Goal: Information Seeking & Learning: Learn about a topic

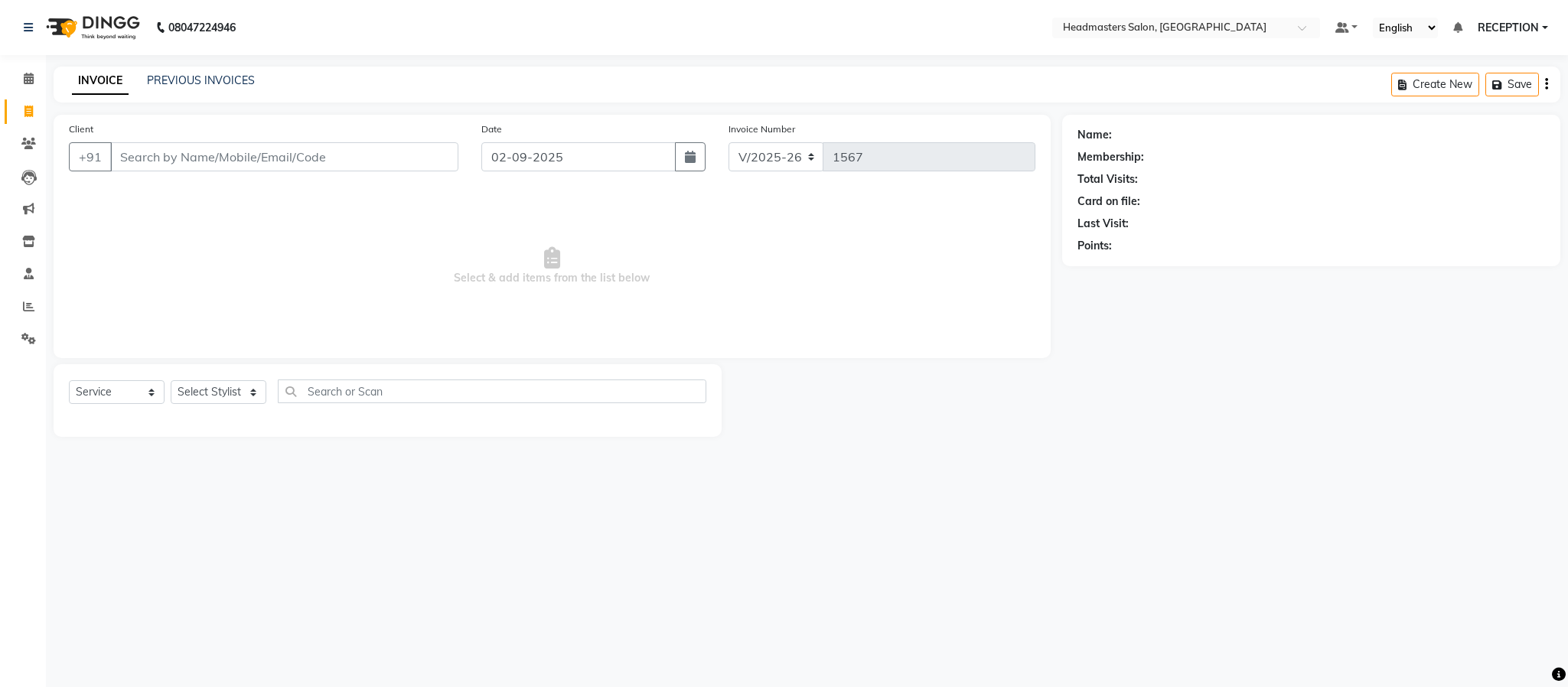
select select "3454"
select select "service"
click at [225, 77] on link "PREVIOUS INVOICES" at bounding box center [200, 80] width 108 height 13
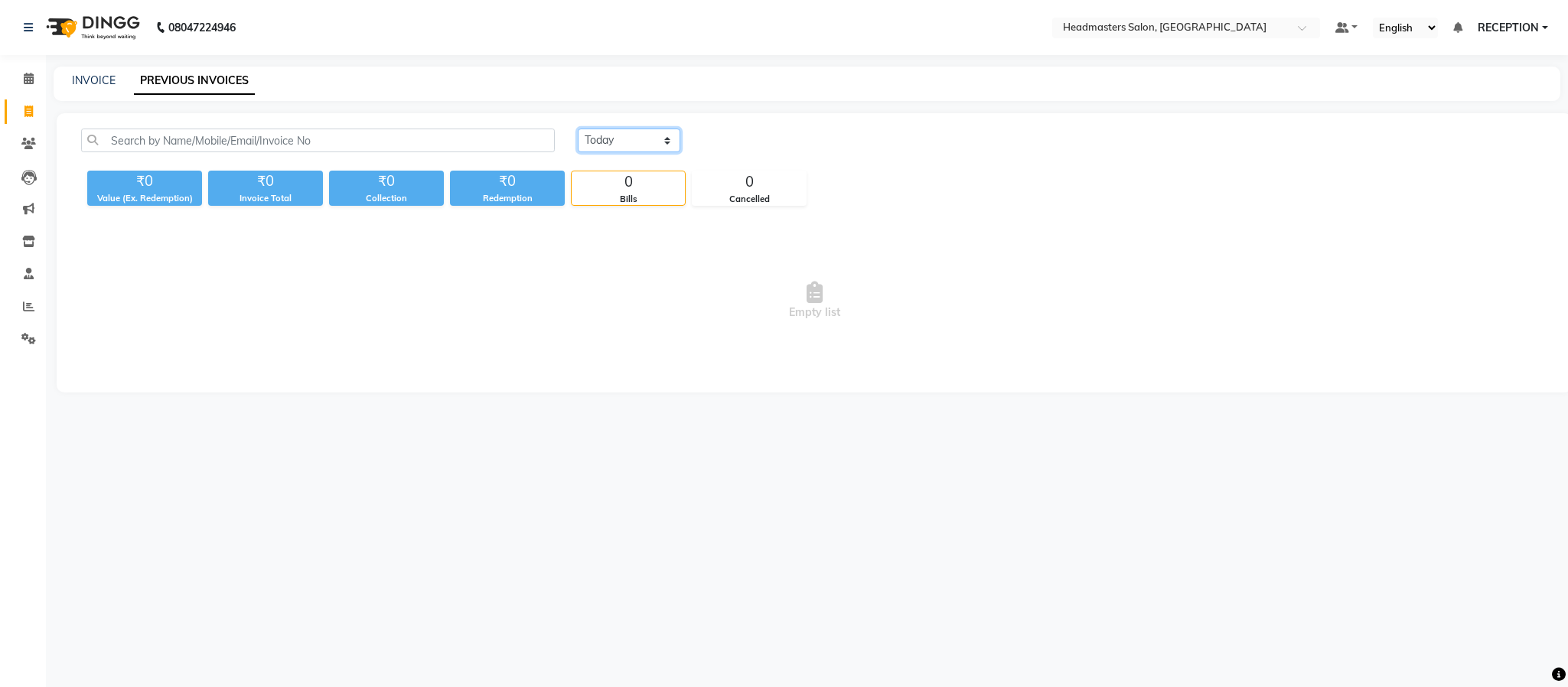
click at [655, 151] on select "Today Yesterday Custom Range" at bounding box center [628, 141] width 102 height 24
select select "yesterday"
click at [577, 129] on select "Today Yesterday Custom Range" at bounding box center [628, 141] width 102 height 24
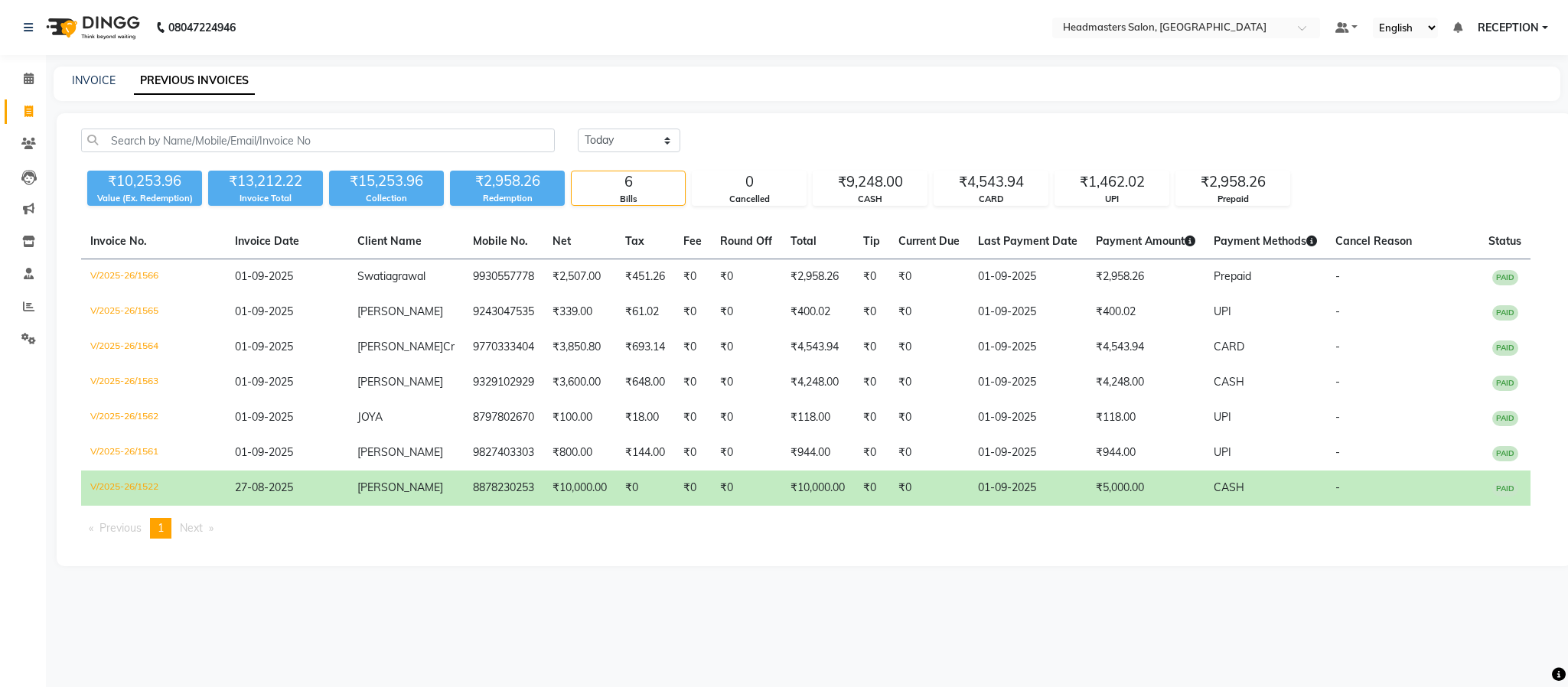
click at [627, 202] on div "Bills" at bounding box center [628, 199] width 113 height 13
click at [30, 311] on icon at bounding box center [28, 306] width 12 height 12
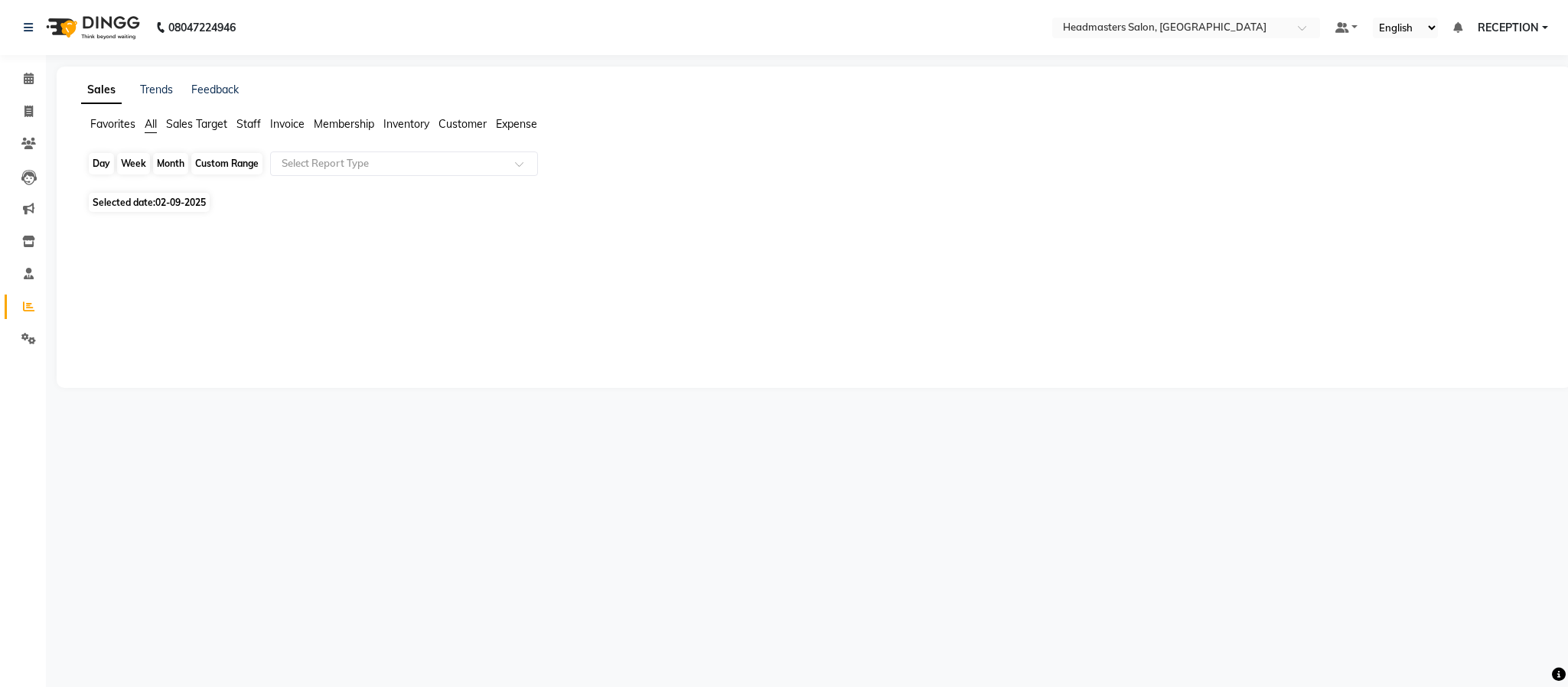
click at [101, 170] on div "Day" at bounding box center [101, 164] width 25 height 21
select select "9"
select select "2025"
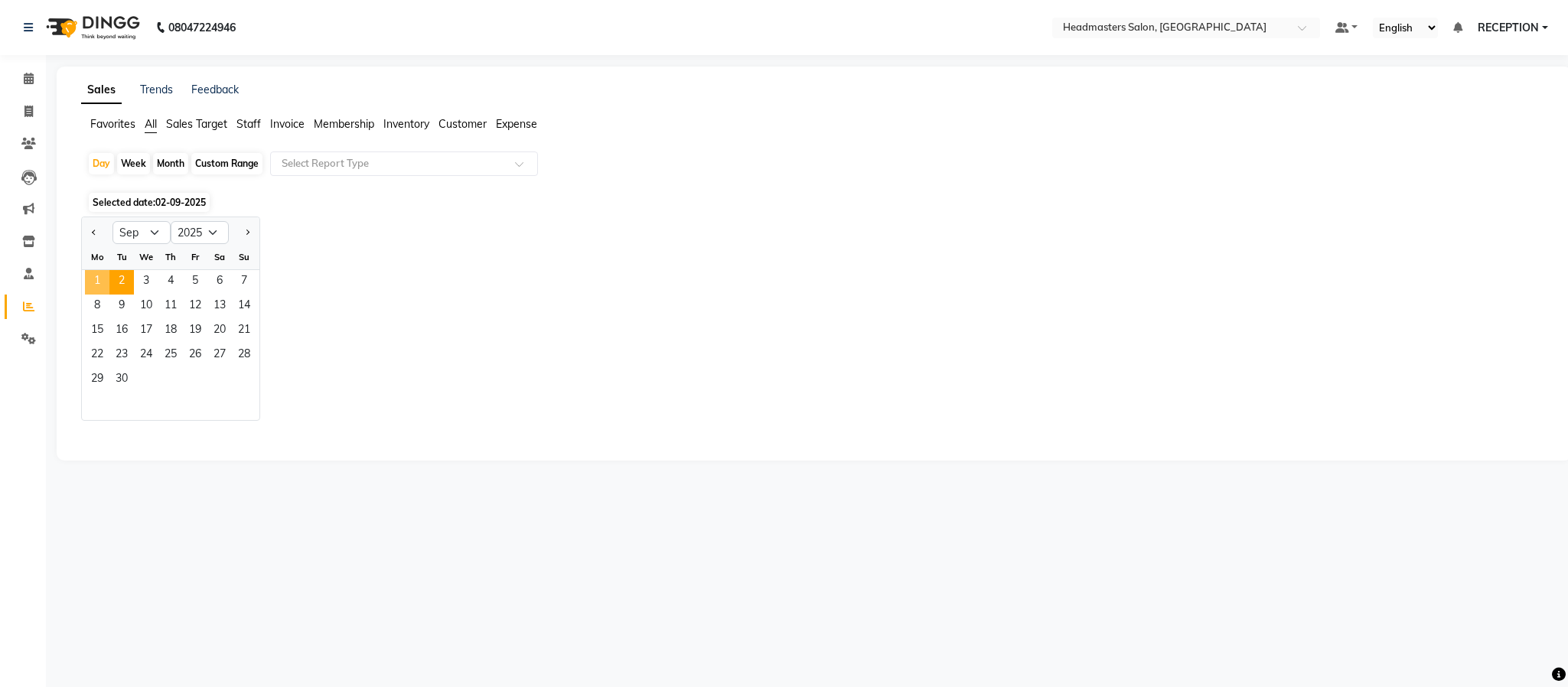
click at [101, 282] on span "1" at bounding box center [97, 283] width 25 height 25
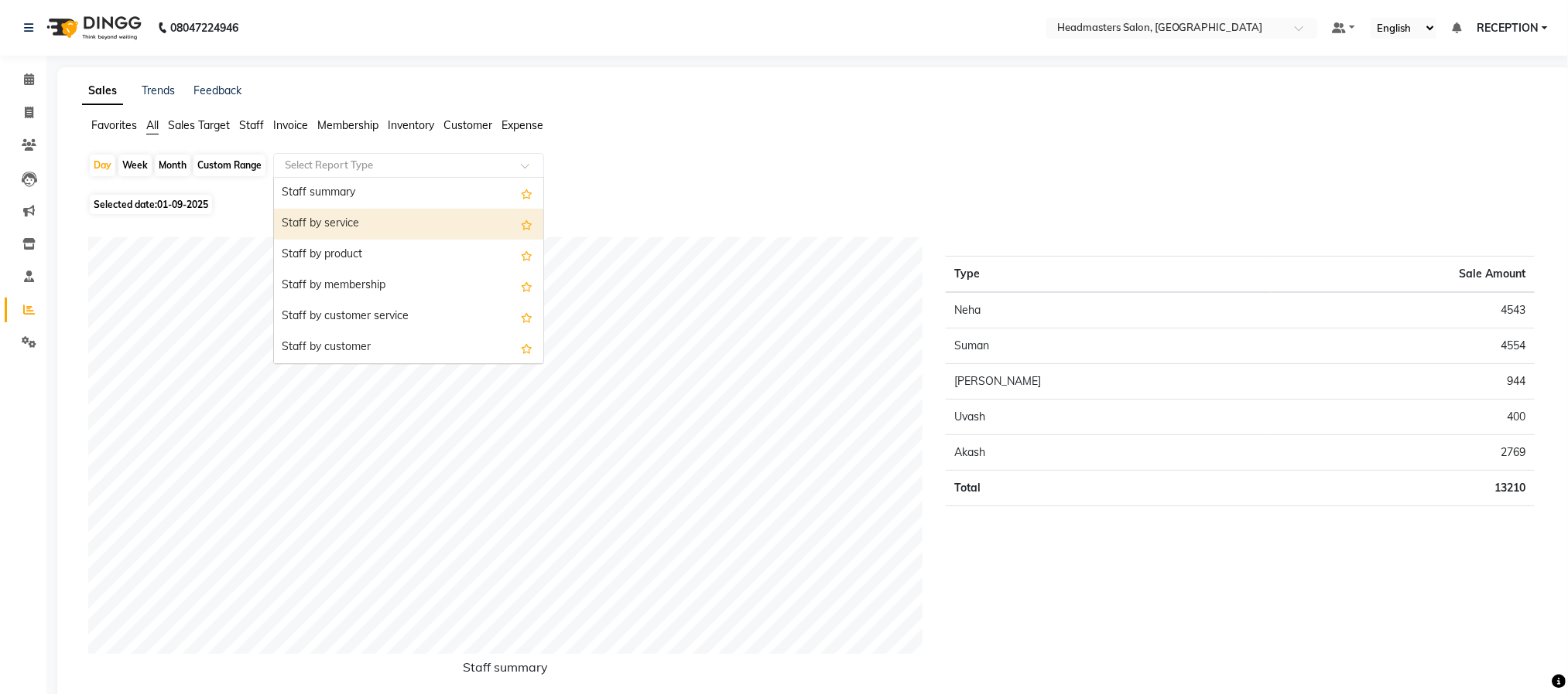
drag, startPoint x: 488, startPoint y: 174, endPoint x: 423, endPoint y: 246, distance: 97.0
click at [423, 178] on ng-select "Select Report Type Staff summary Staff by service Staff by product Staff by mem…" at bounding box center [408, 165] width 271 height 25
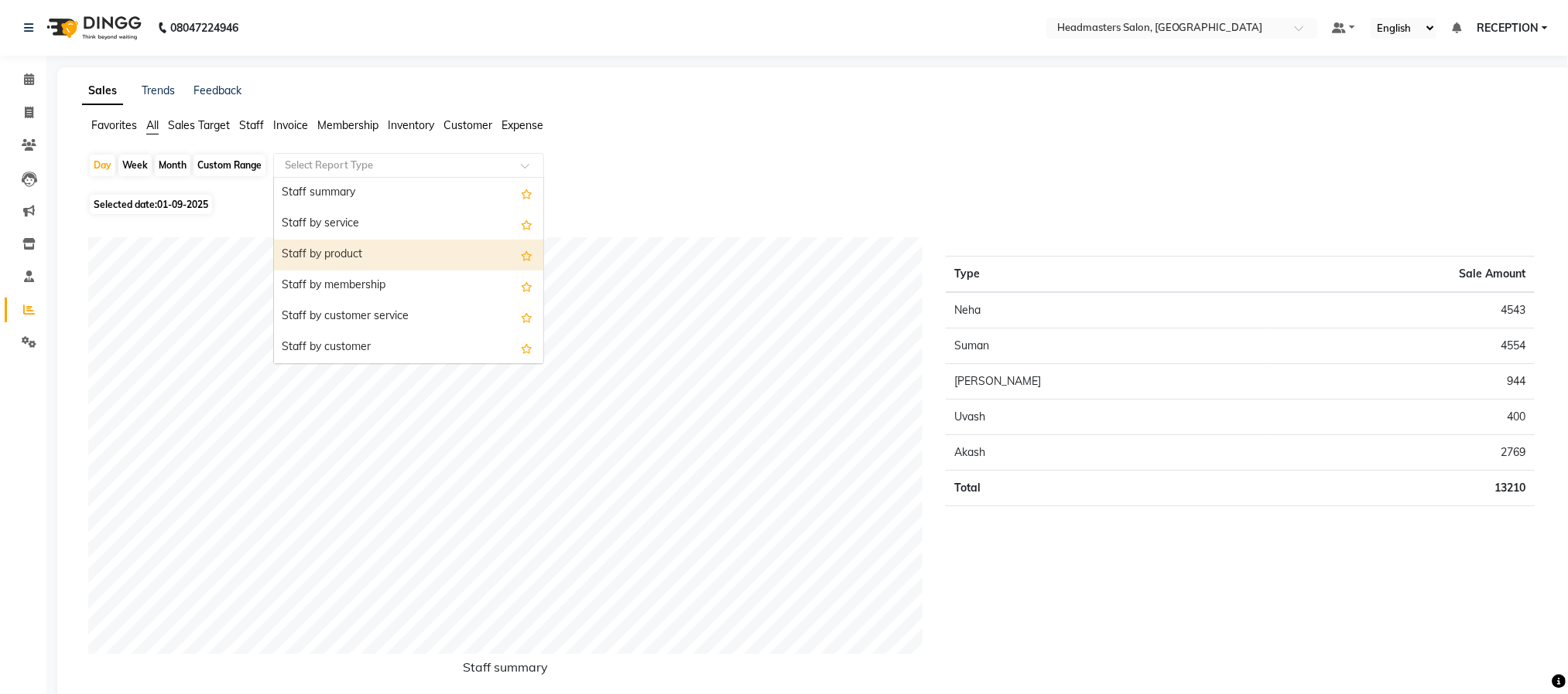
click at [423, 246] on div "Staff by product" at bounding box center [408, 255] width 269 height 31
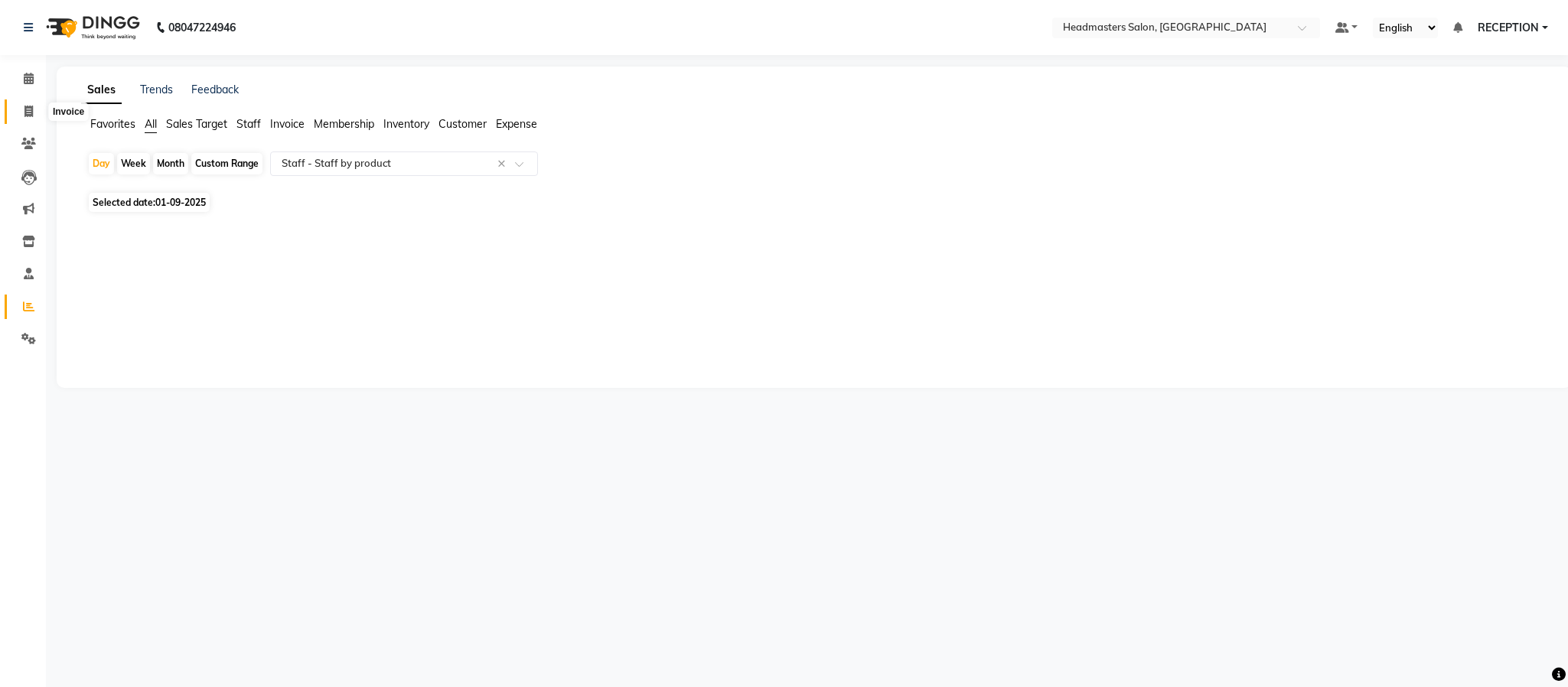
click at [30, 111] on icon at bounding box center [28, 111] width 8 height 12
select select "service"
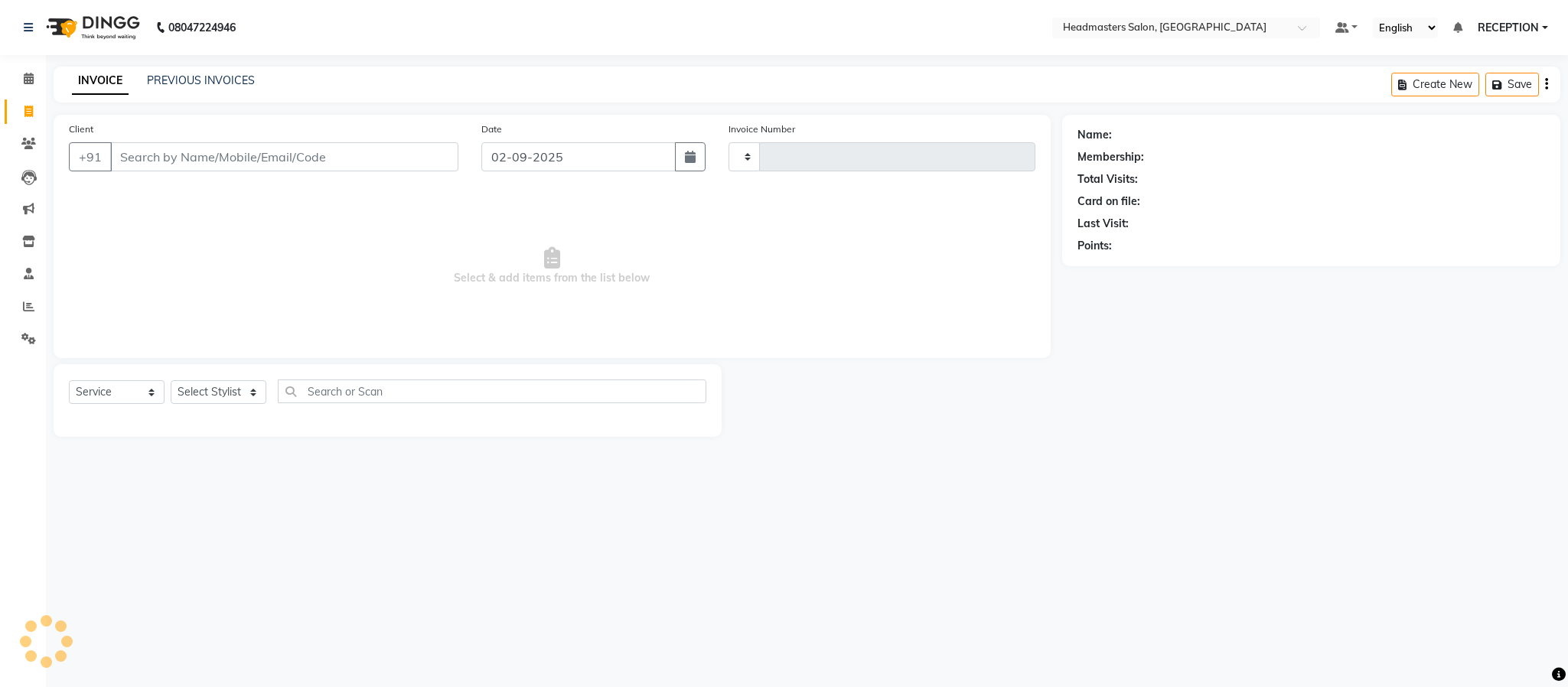
type input "1567"
select select "3454"
select select "service"
select select "3454"
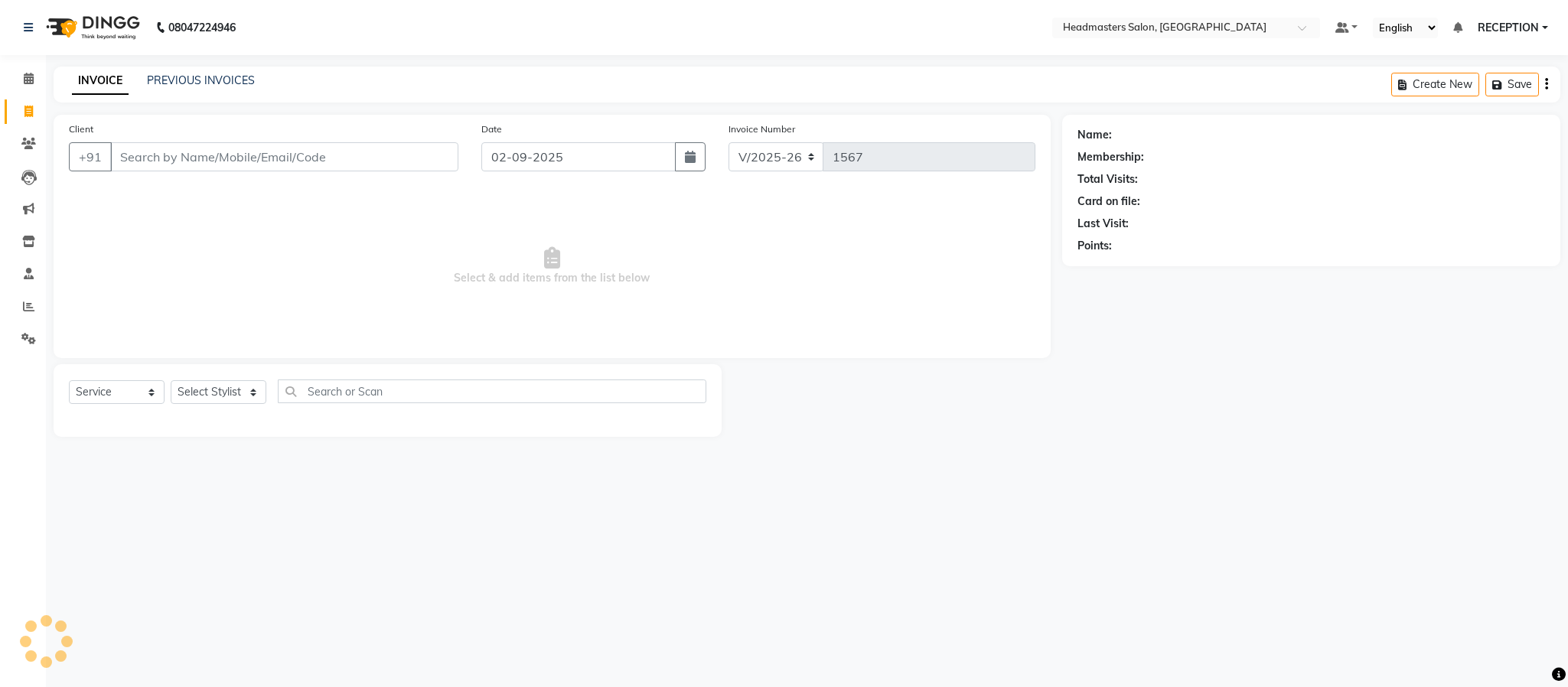
select select "service"
click at [344, 167] on input "Client" at bounding box center [284, 157] width 348 height 29
click at [183, 156] on input "Client" at bounding box center [284, 157] width 348 height 29
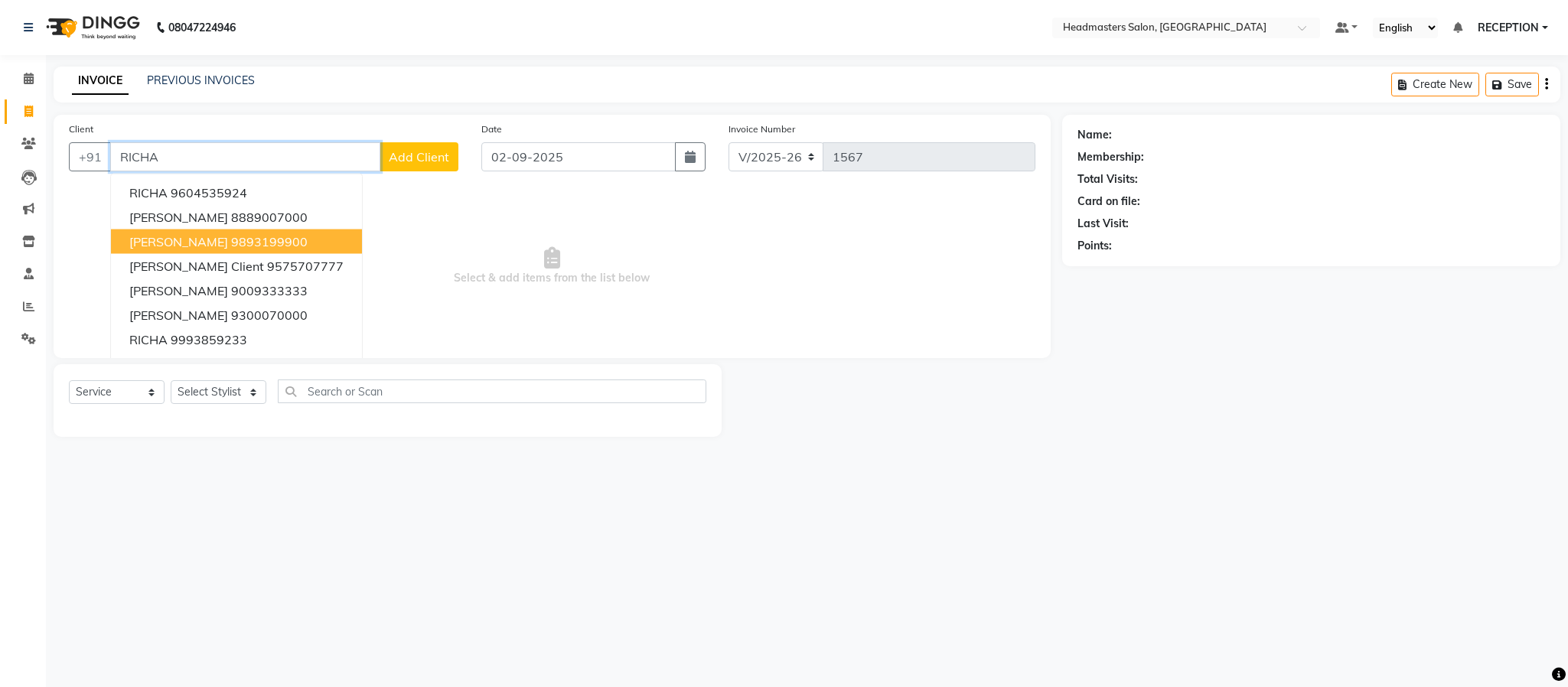
click at [210, 244] on span "RICHA CHAWLA" at bounding box center [178, 241] width 99 height 15
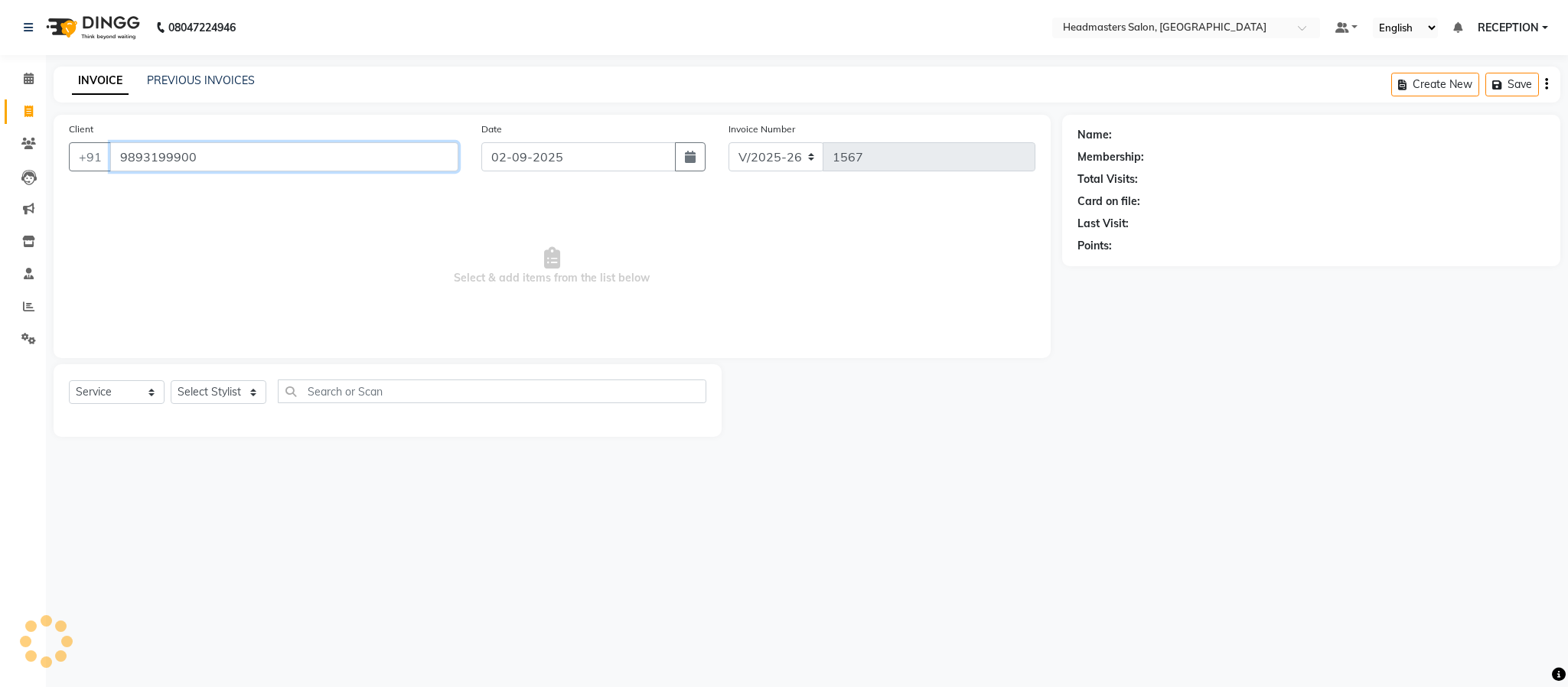
type input "9893199900"
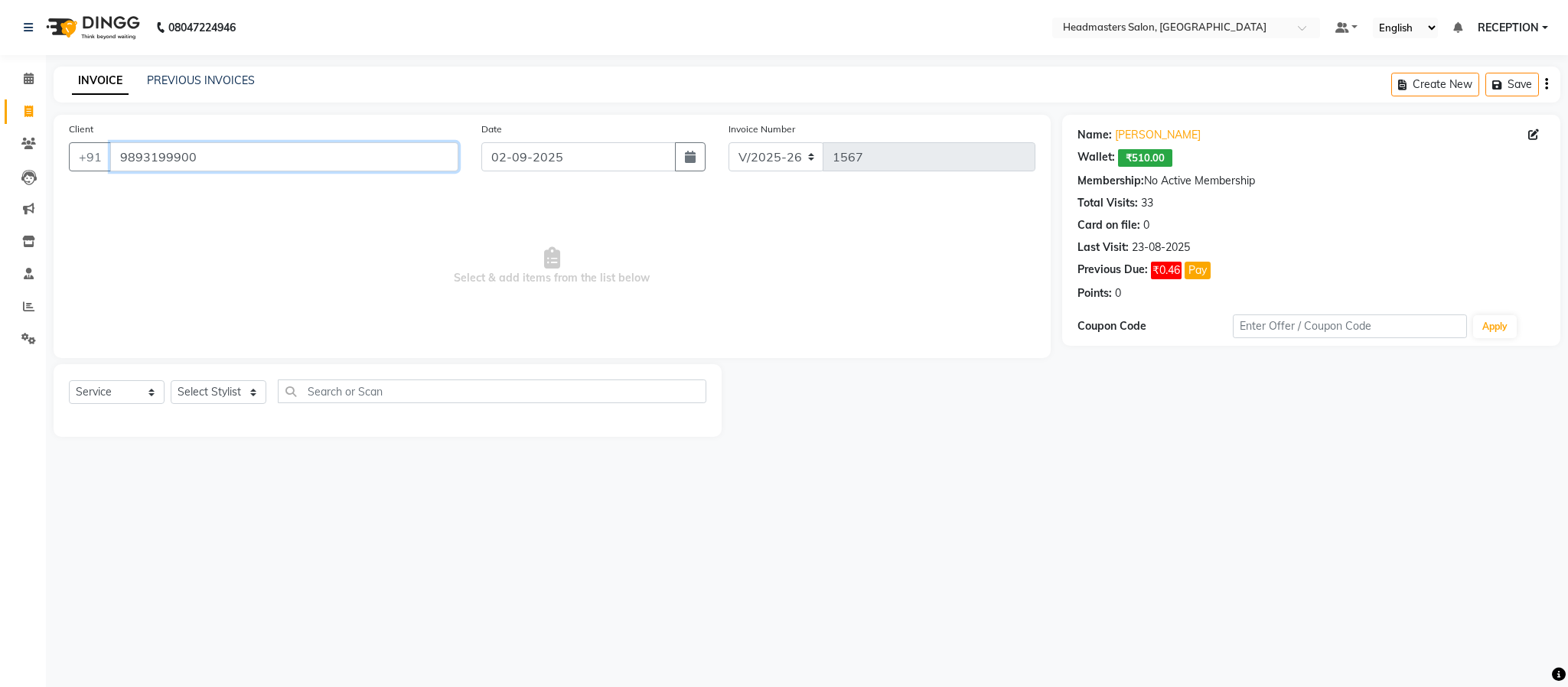
click at [241, 147] on input "9893199900" at bounding box center [284, 157] width 348 height 29
click at [30, 150] on span at bounding box center [28, 144] width 27 height 18
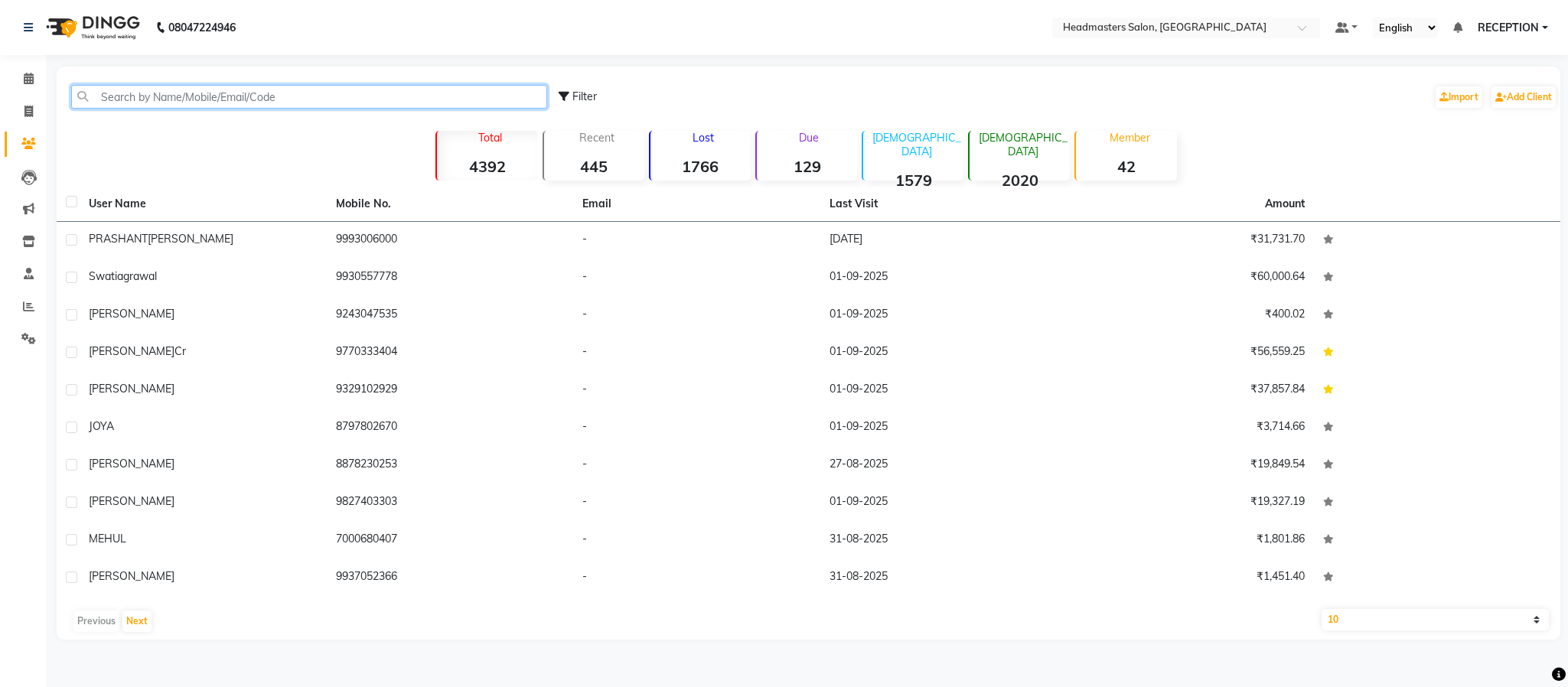
click at [131, 92] on input "text" at bounding box center [309, 96] width 476 height 24
paste input "9893199900"
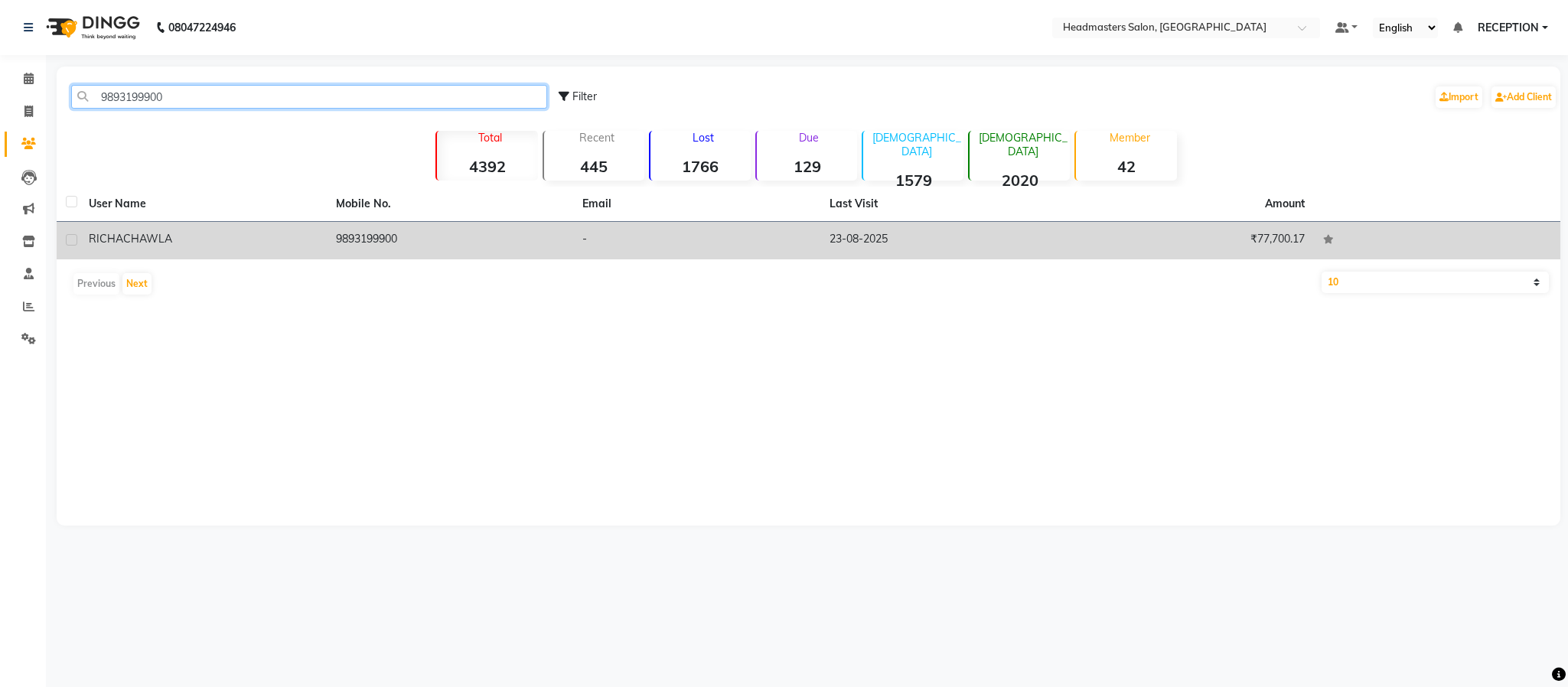
type input "9893199900"
click at [126, 233] on span "CHAWLA" at bounding box center [147, 238] width 49 height 13
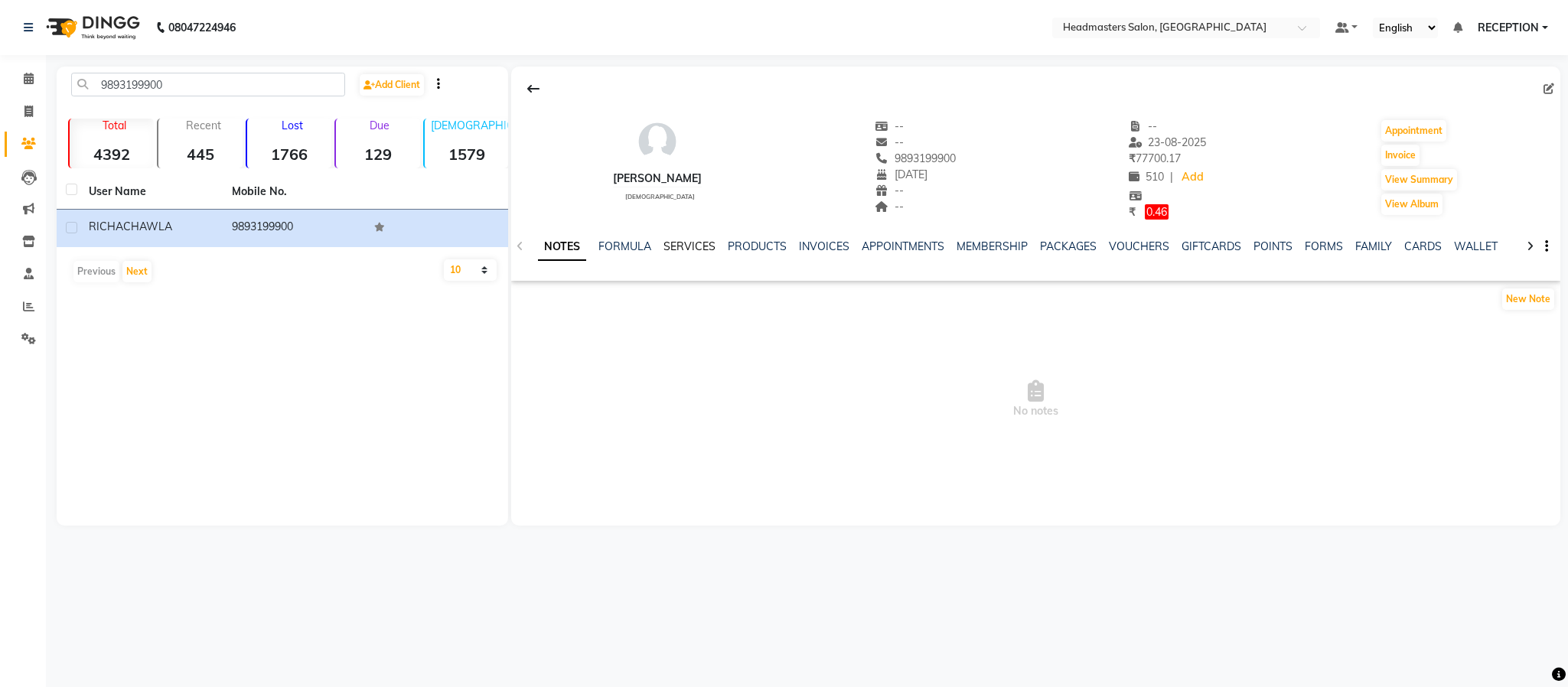
click at [687, 246] on link "SERVICES" at bounding box center [689, 246] width 52 height 13
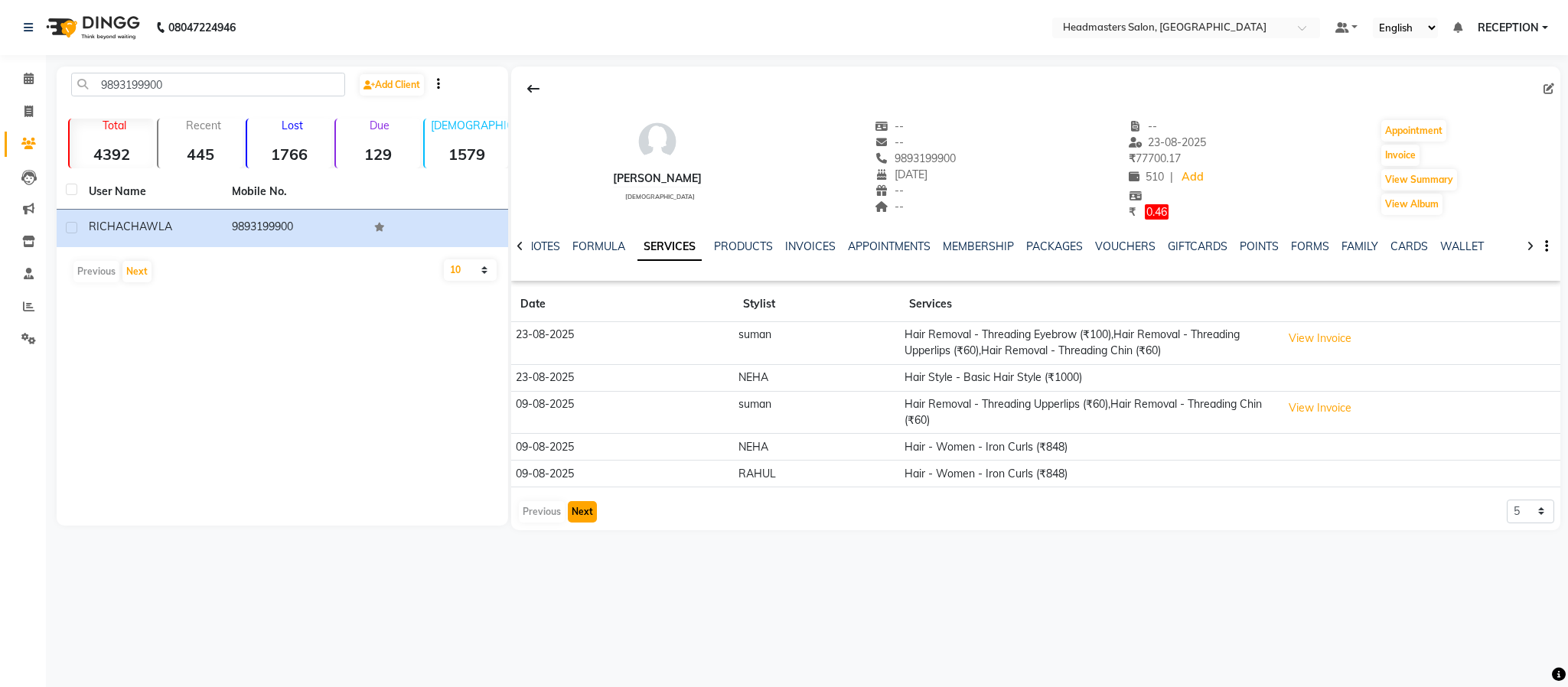
click at [577, 520] on button "Next" at bounding box center [582, 512] width 29 height 21
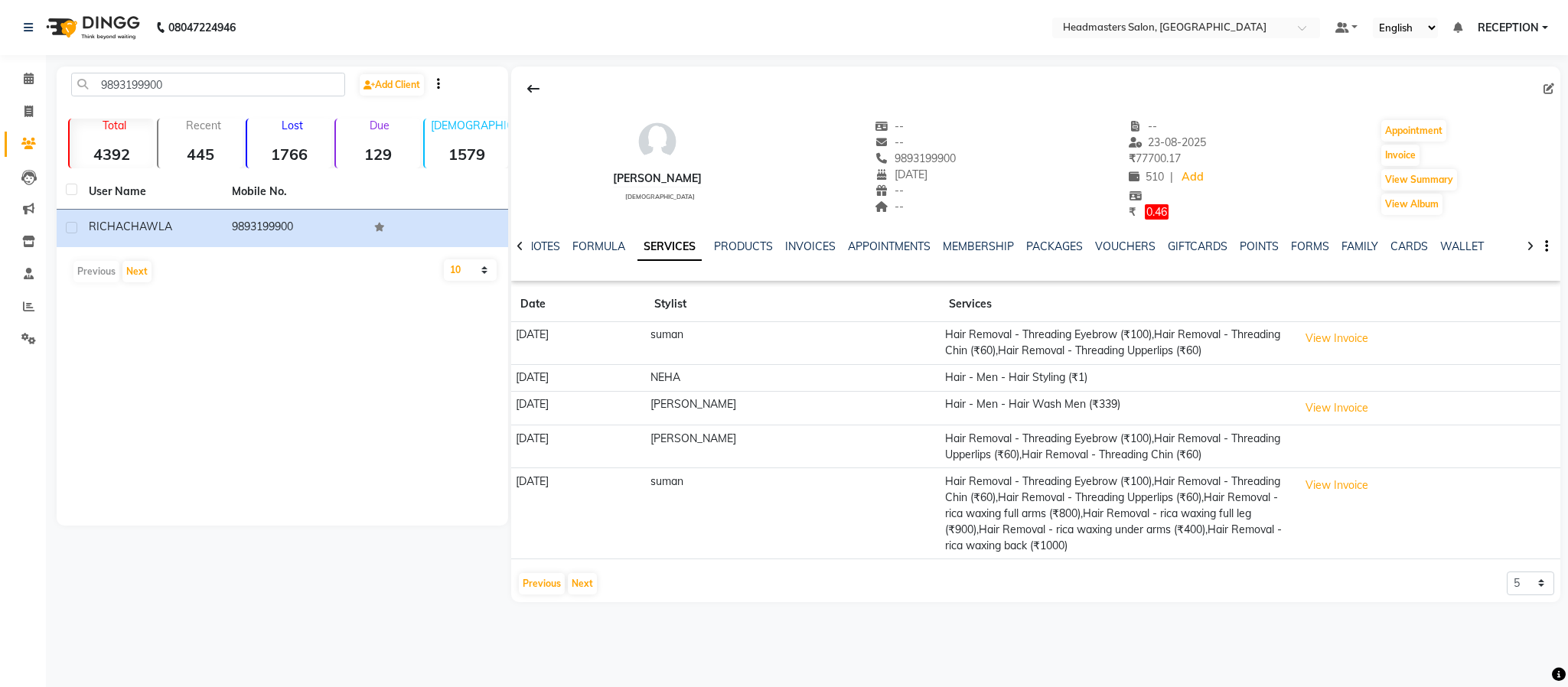
click at [1061, 381] on td "Hair - Men - Hair Styling (₹1)" at bounding box center [1116, 377] width 354 height 27
click at [1346, 335] on button "View Invoice" at bounding box center [1337, 338] width 76 height 24
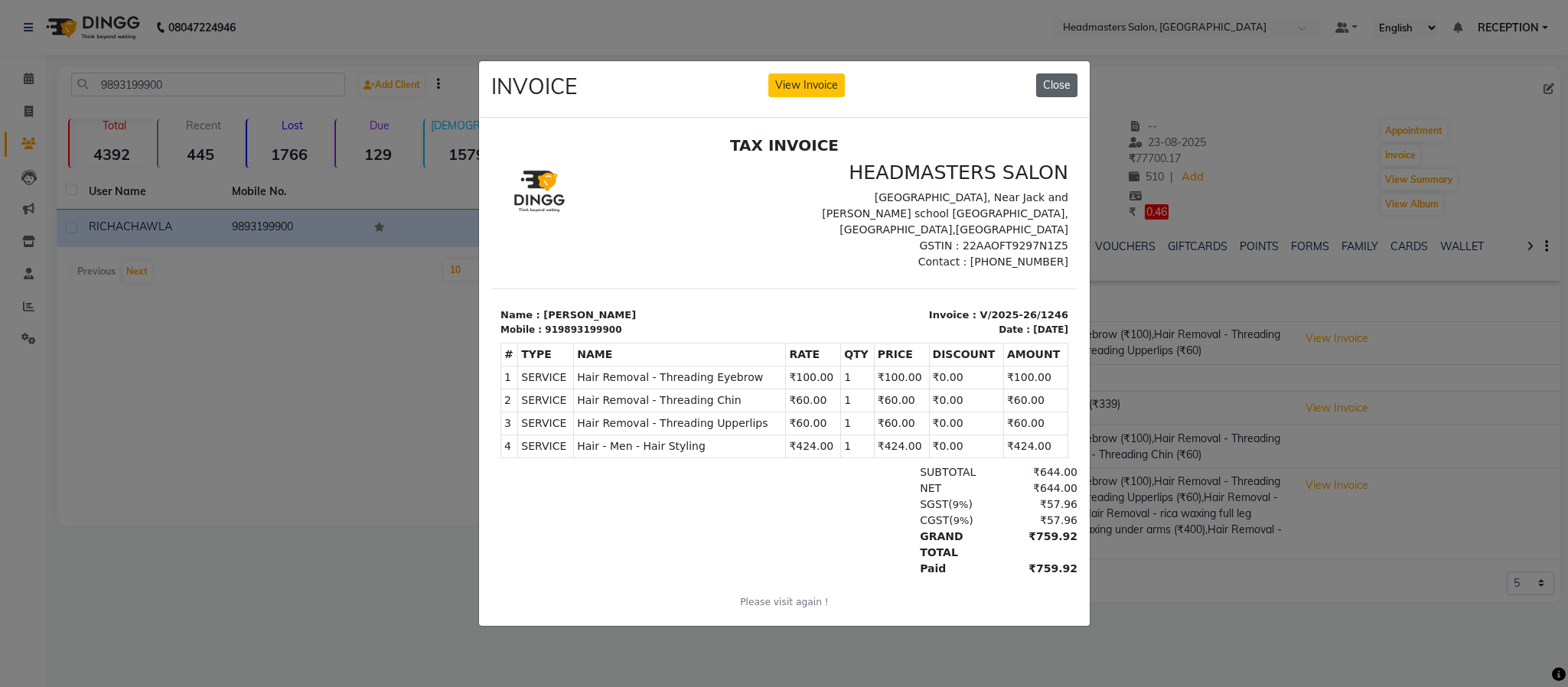
click at [1060, 74] on button "Close" at bounding box center [1057, 85] width 41 height 24
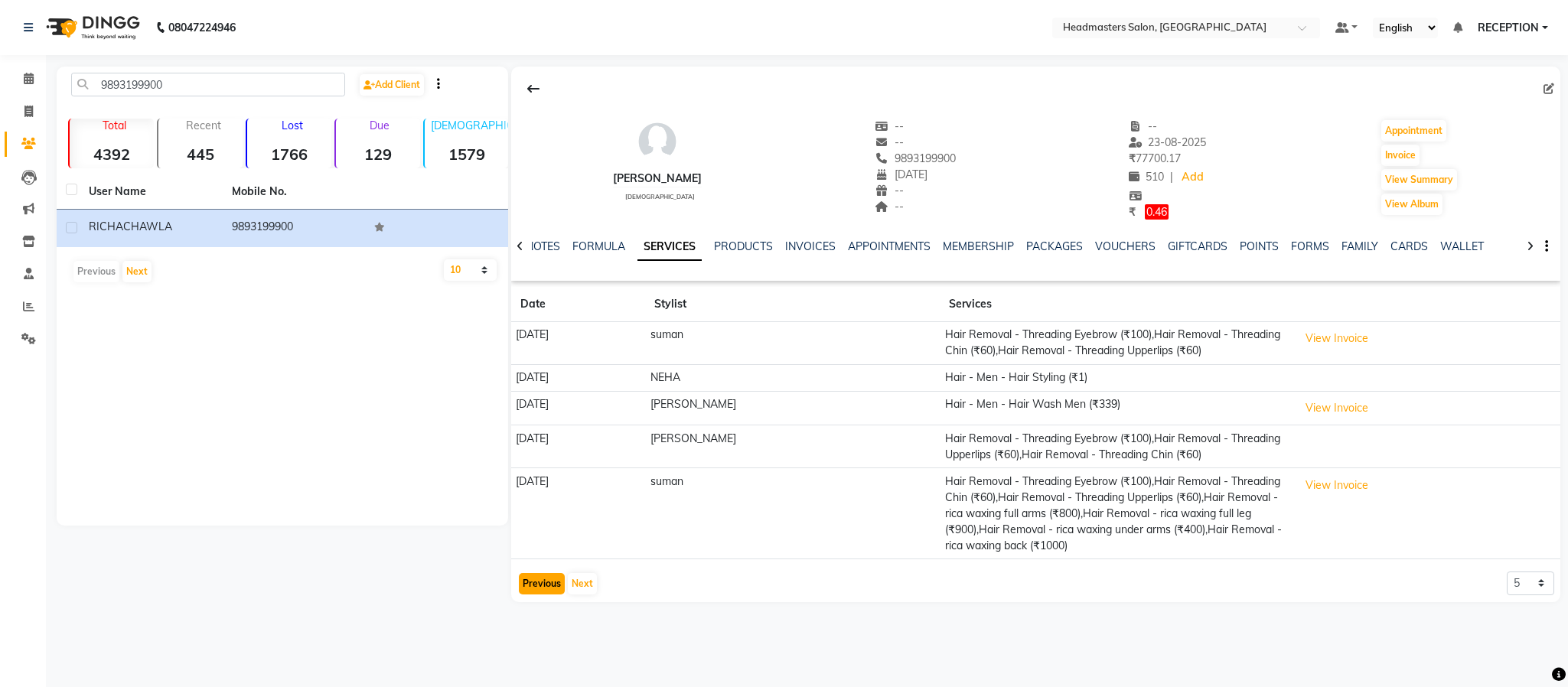
click at [526, 593] on button "Previous" at bounding box center [542, 584] width 46 height 21
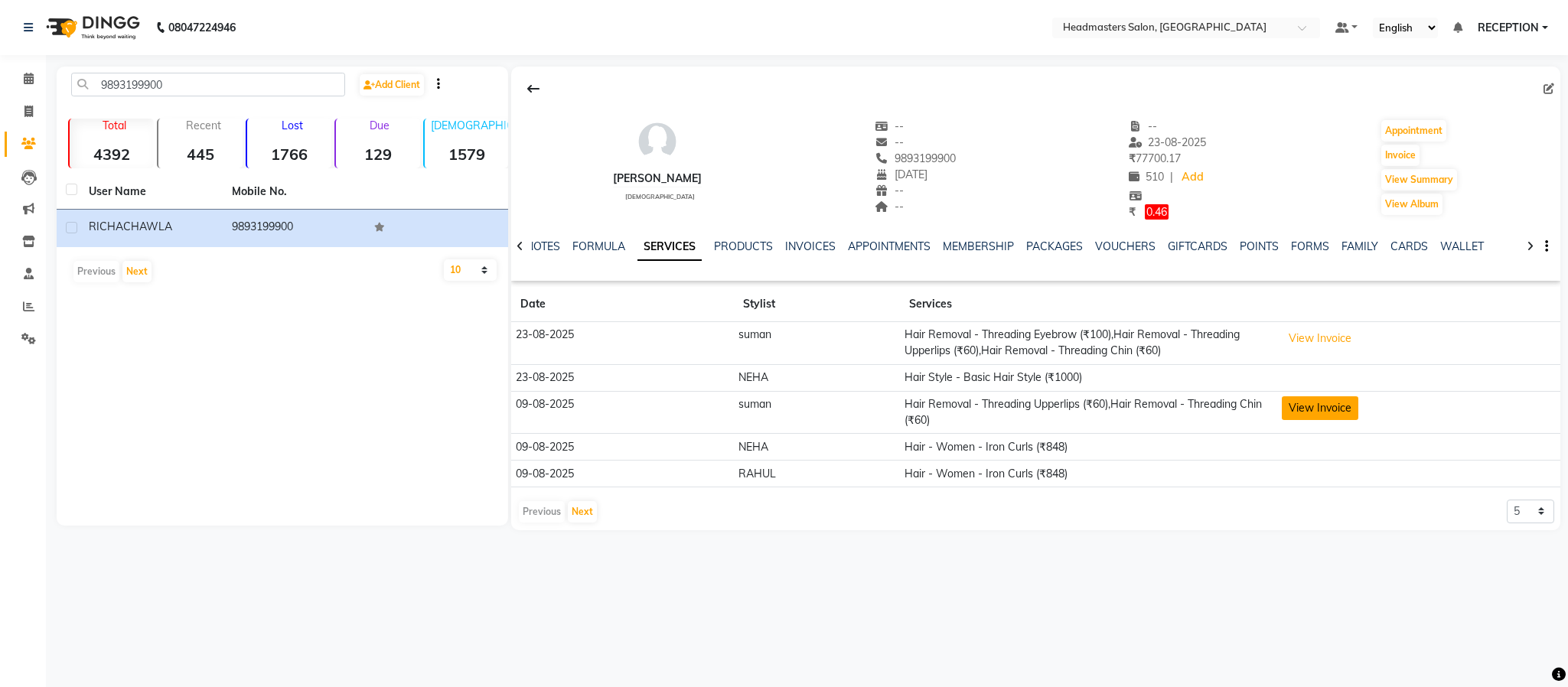
click at [1311, 409] on button "View Invoice" at bounding box center [1320, 408] width 76 height 24
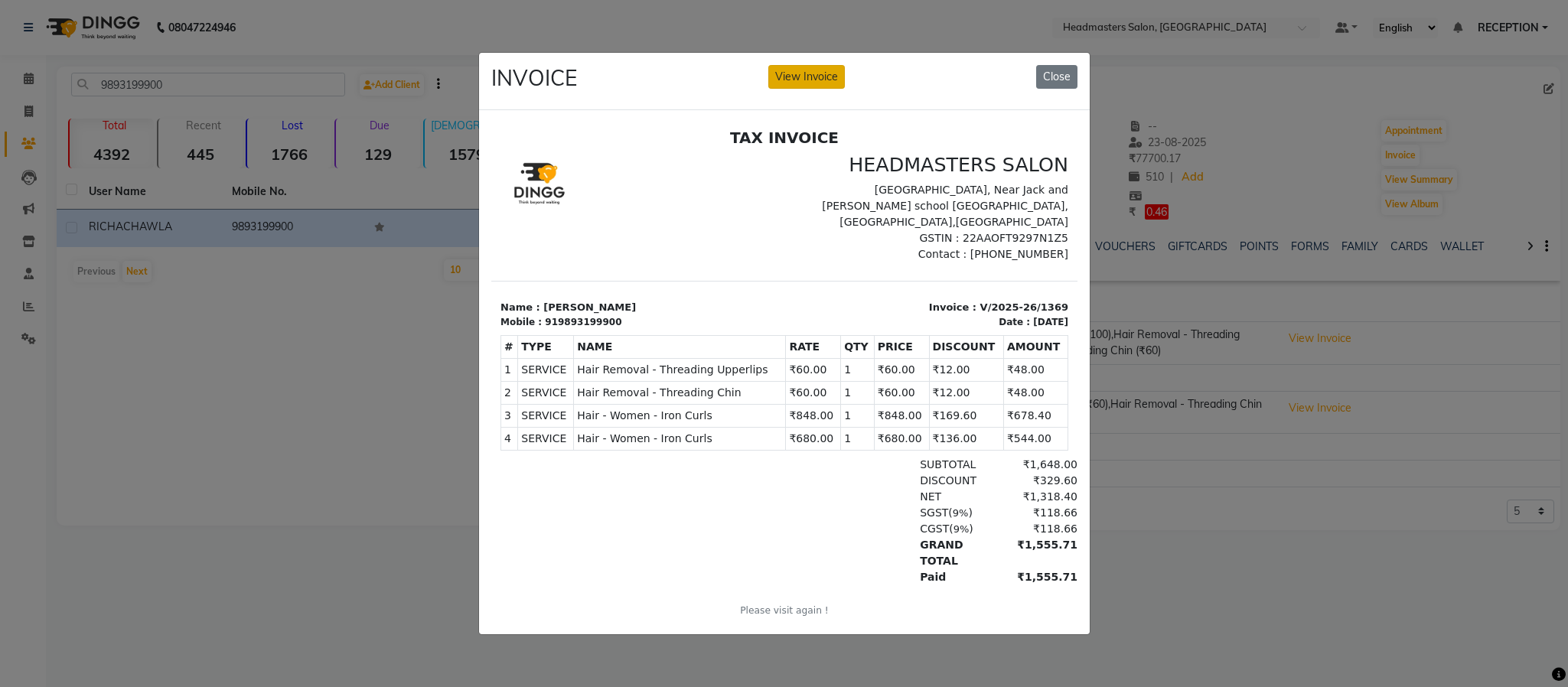
click at [808, 72] on button "View Invoice" at bounding box center [807, 77] width 76 height 24
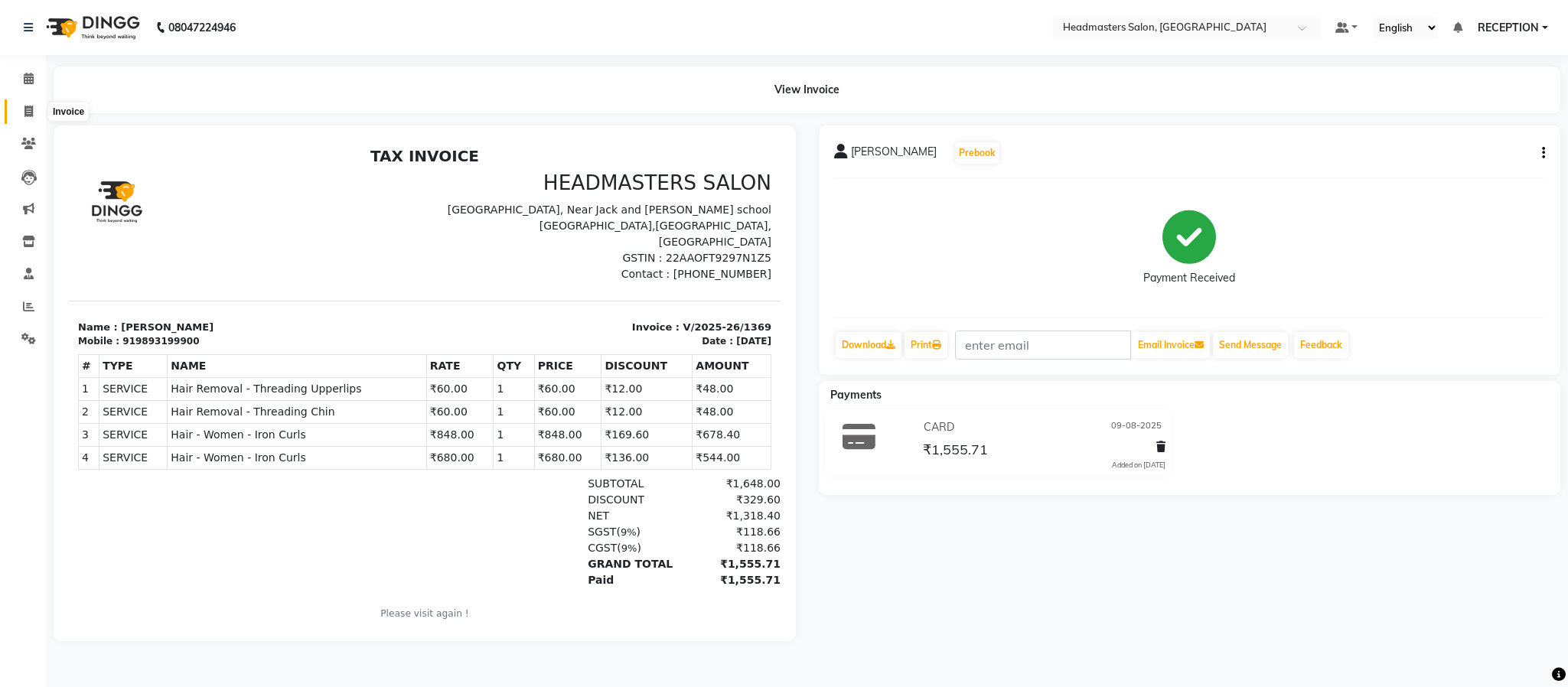
click at [26, 112] on icon at bounding box center [28, 111] width 8 height 12
select select "service"
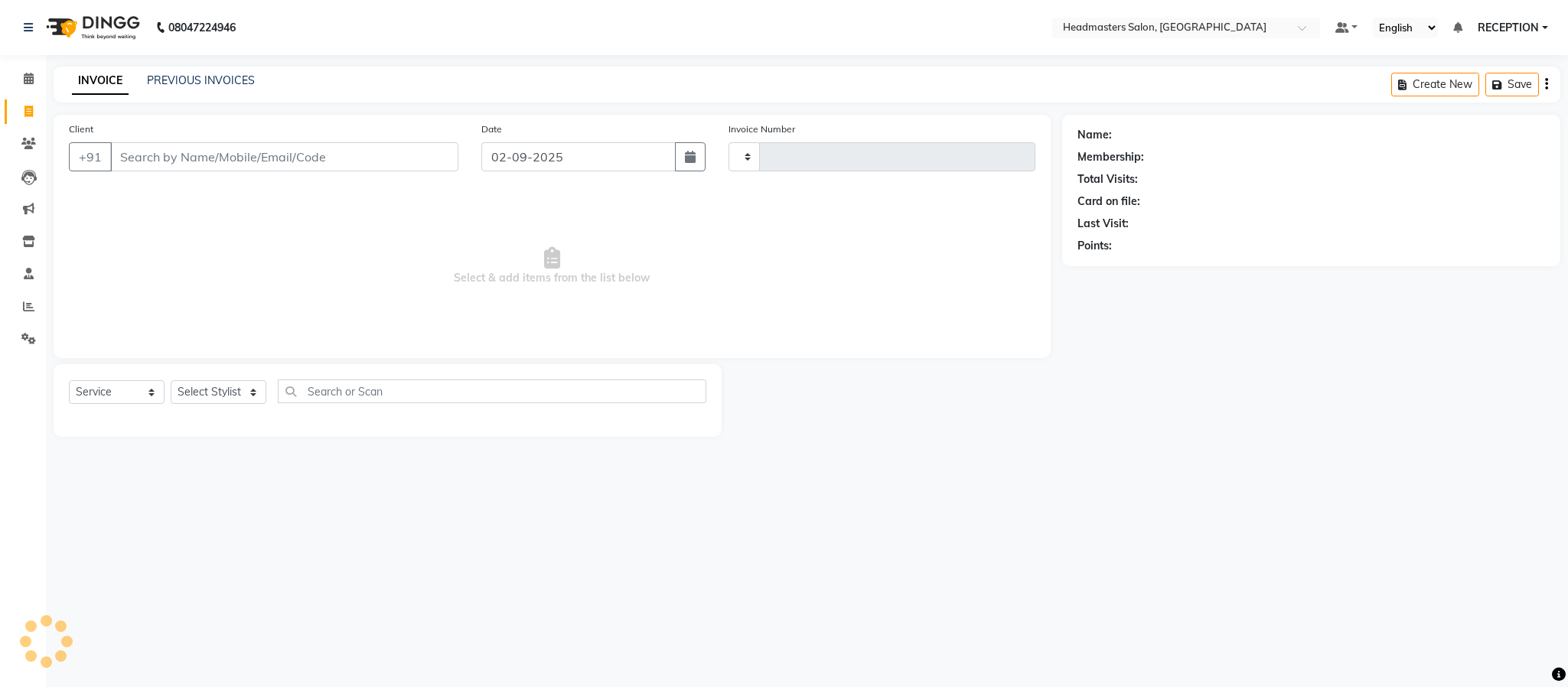
type input "1567"
select select "3454"
click at [37, 140] on span at bounding box center [28, 144] width 27 height 18
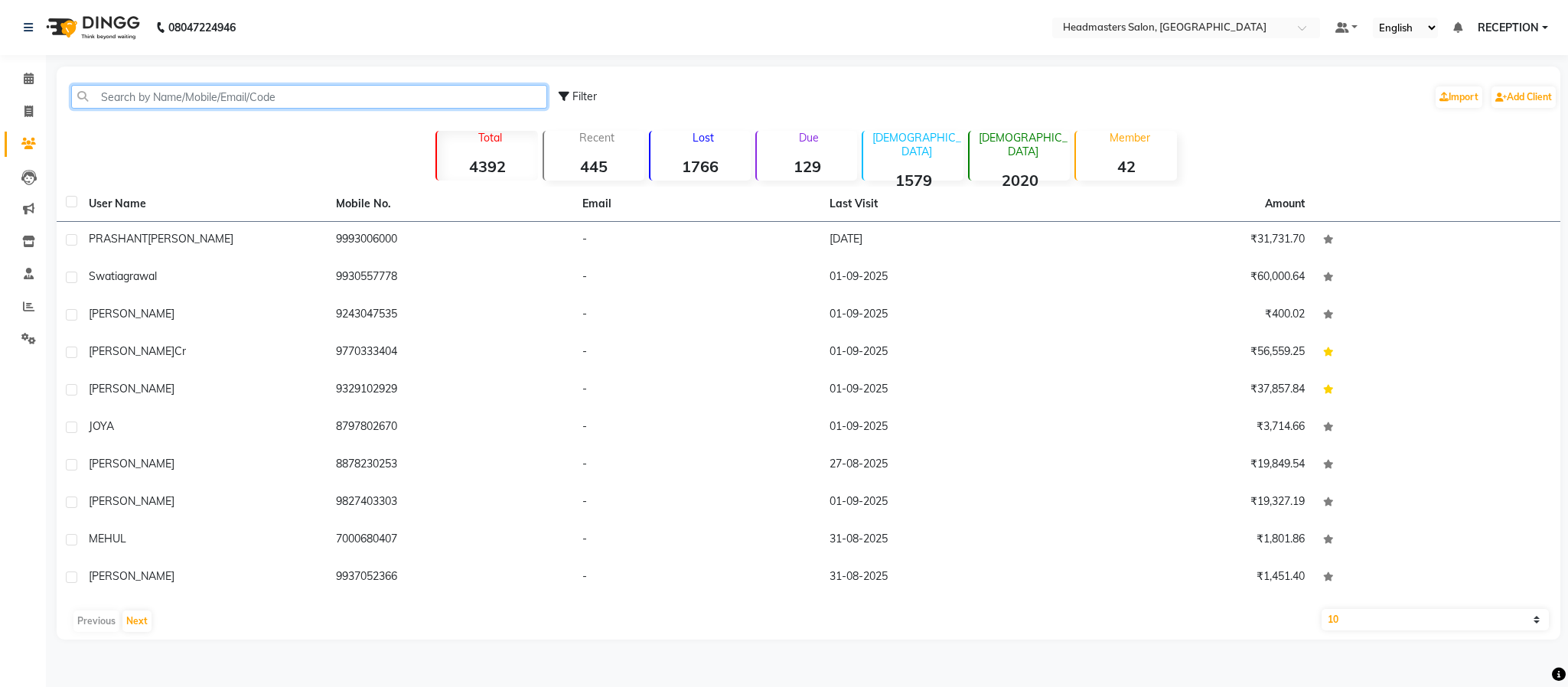
click at [179, 101] on input "text" at bounding box center [309, 96] width 476 height 24
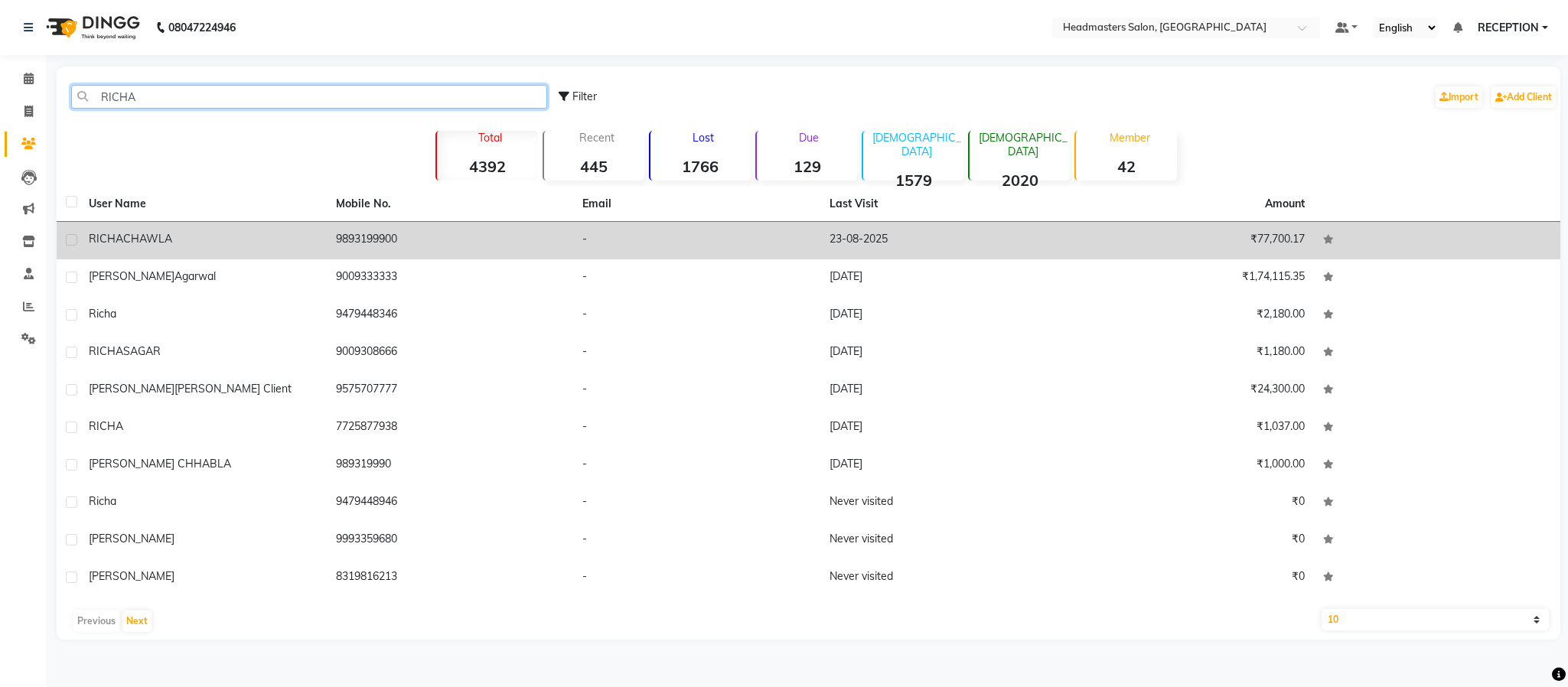
type input "RICHA"
click at [229, 241] on div "RICHA CHAWLA" at bounding box center [203, 239] width 229 height 16
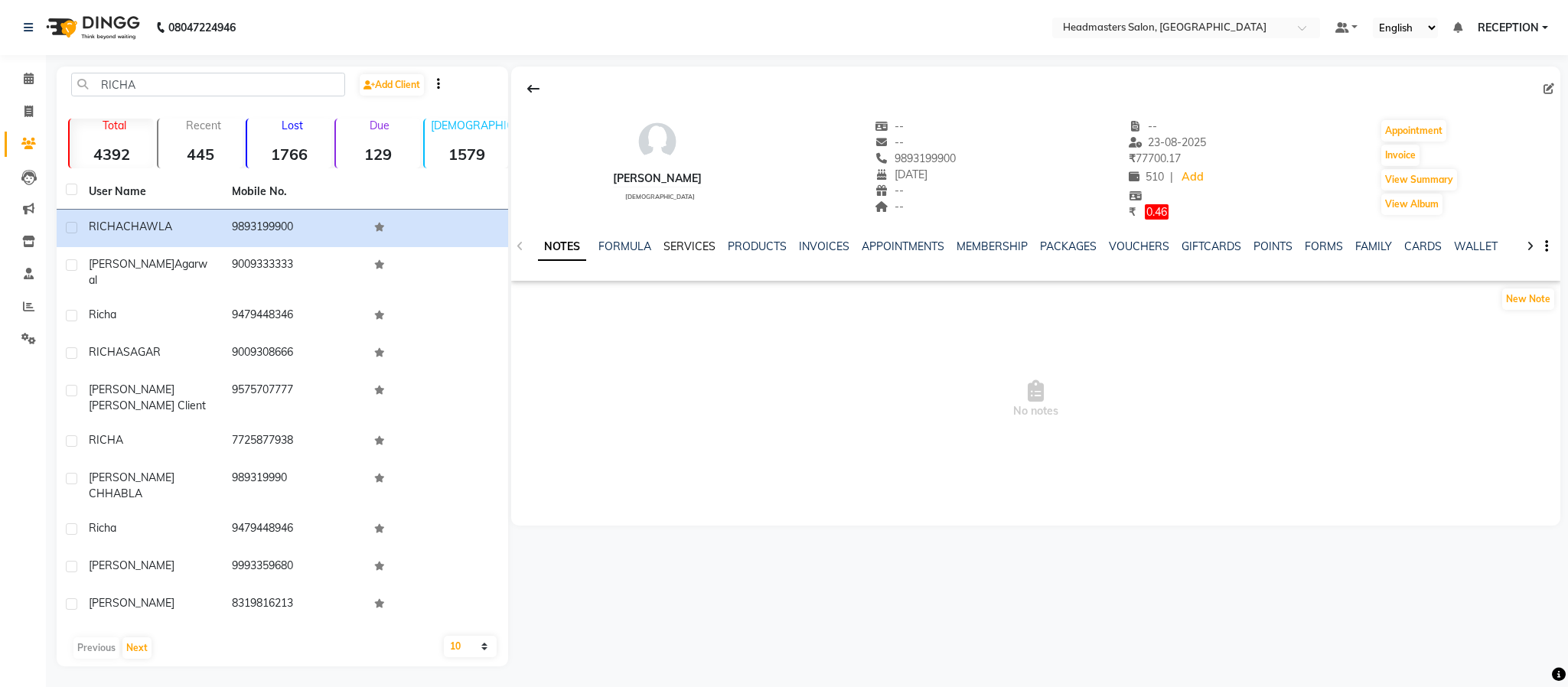
click at [673, 241] on link "SERVICES" at bounding box center [689, 246] width 52 height 13
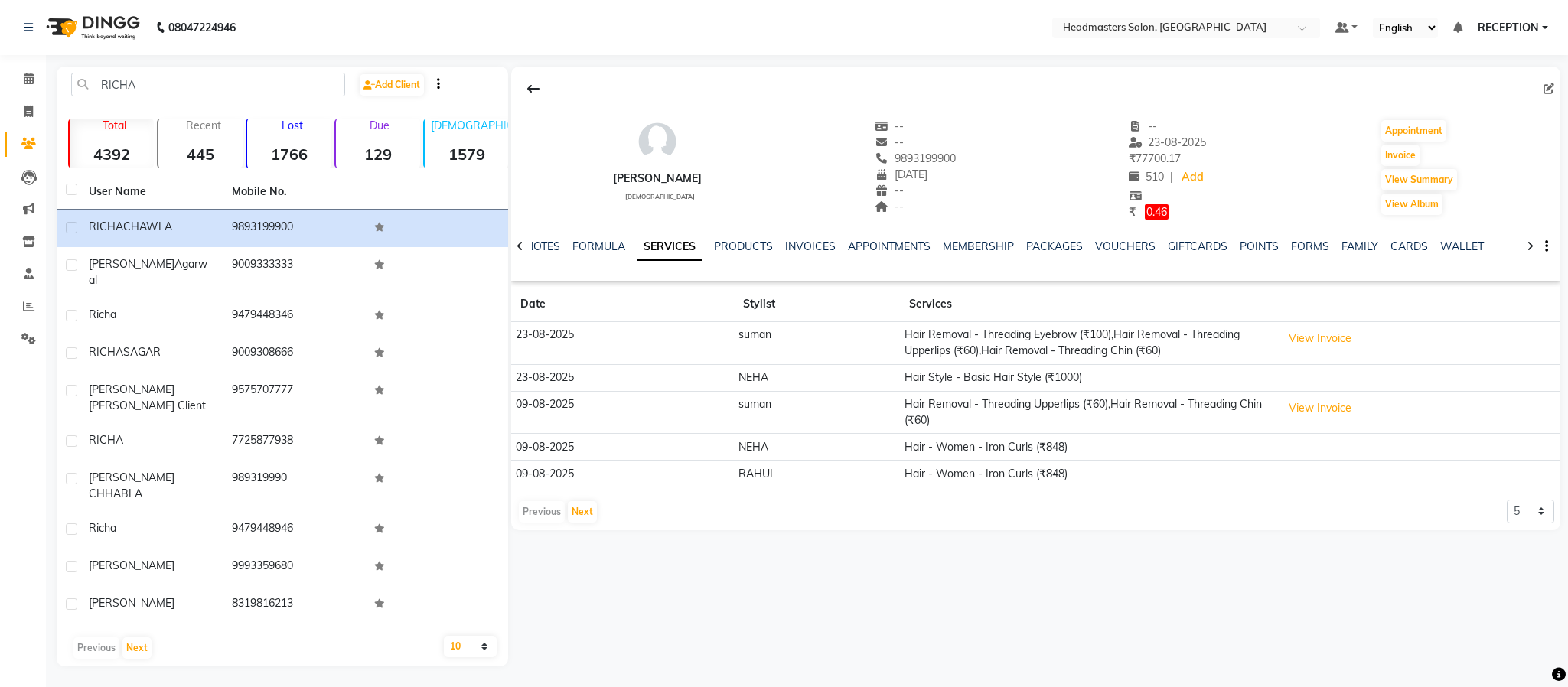
click at [993, 382] on td "Hair Style - Basic Hair Style (₹1000)" at bounding box center [1089, 377] width 377 height 27
click at [1323, 338] on button "View Invoice" at bounding box center [1320, 338] width 76 height 24
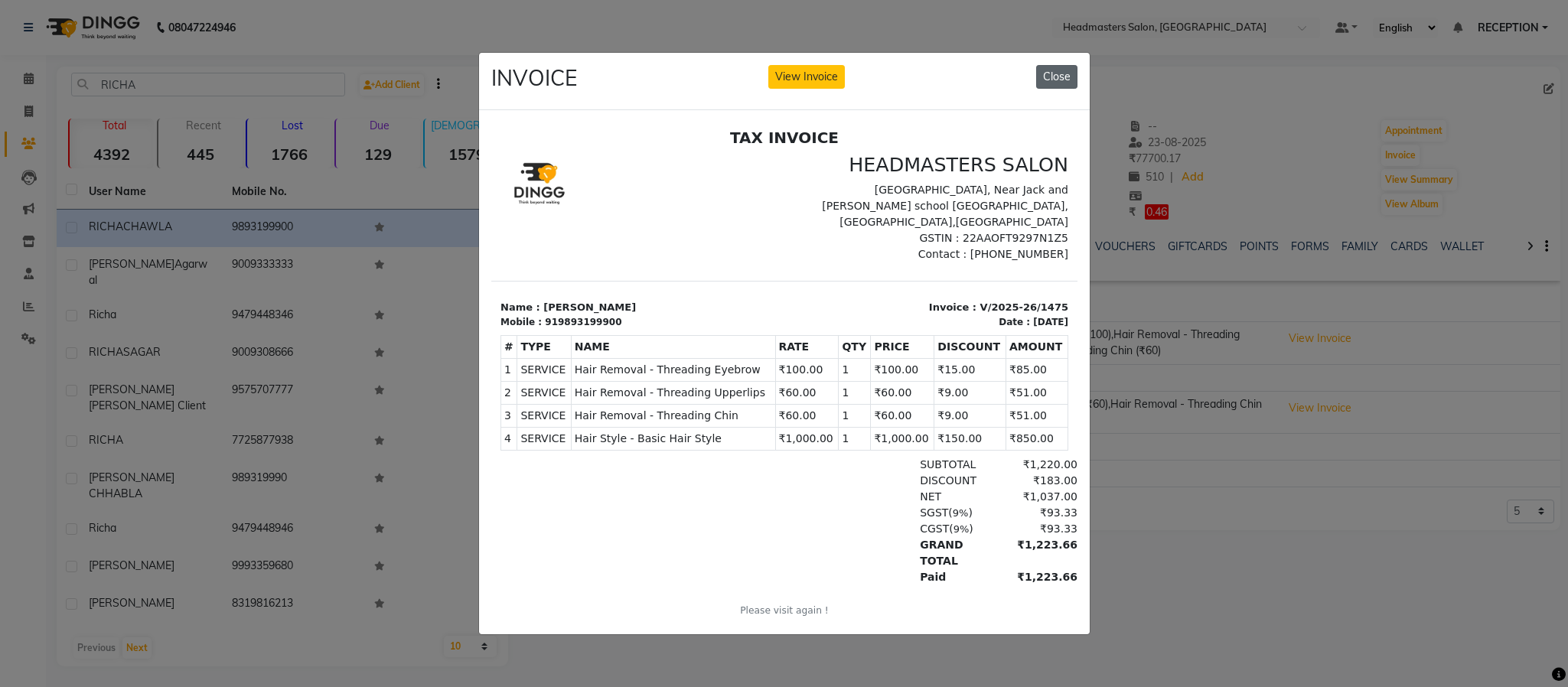
click at [1054, 65] on button "Close" at bounding box center [1057, 77] width 41 height 24
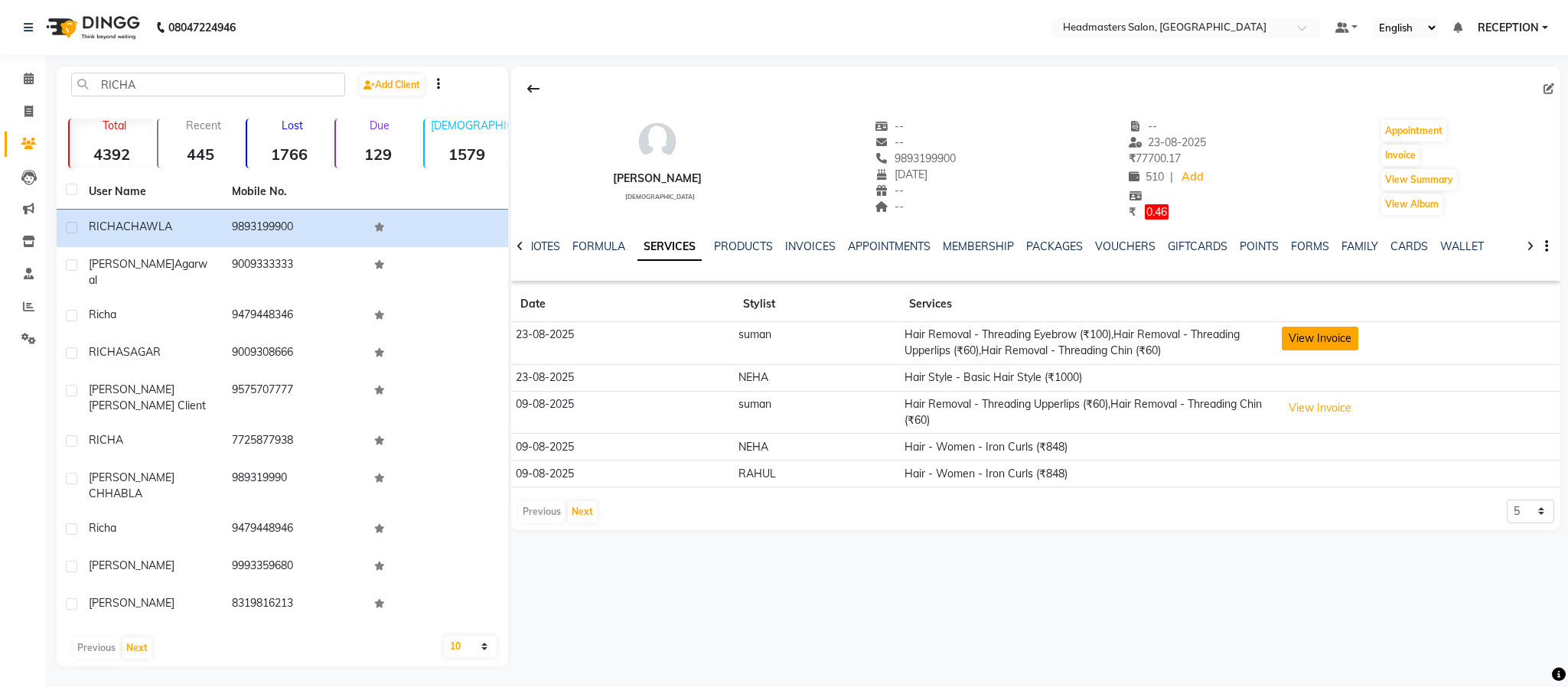
click at [1341, 347] on button "View Invoice" at bounding box center [1320, 338] width 76 height 24
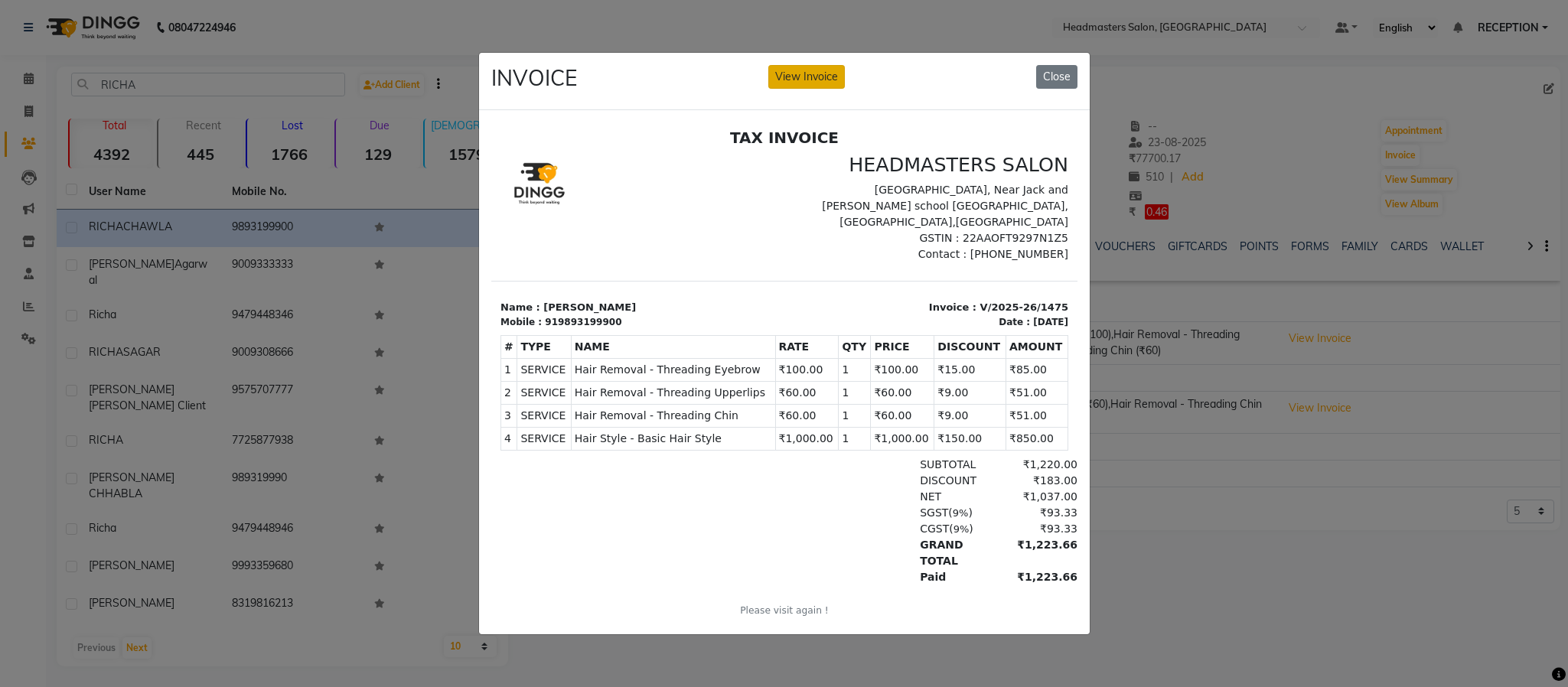
click at [835, 71] on button "View Invoice" at bounding box center [807, 77] width 76 height 24
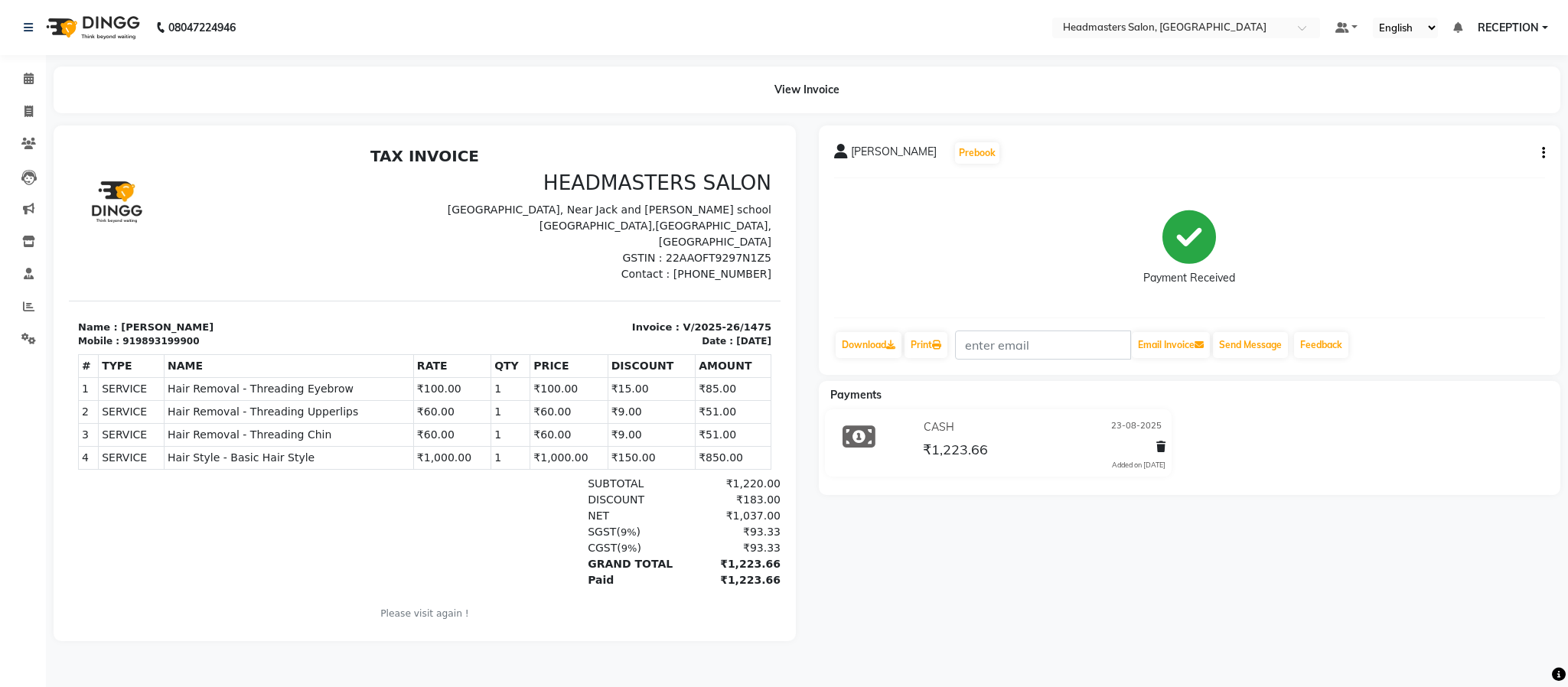
click at [1539, 154] on button "button" at bounding box center [1540, 153] width 9 height 16
click at [1465, 170] on div "Edit Invoice" at bounding box center [1467, 172] width 105 height 20
select select "service"
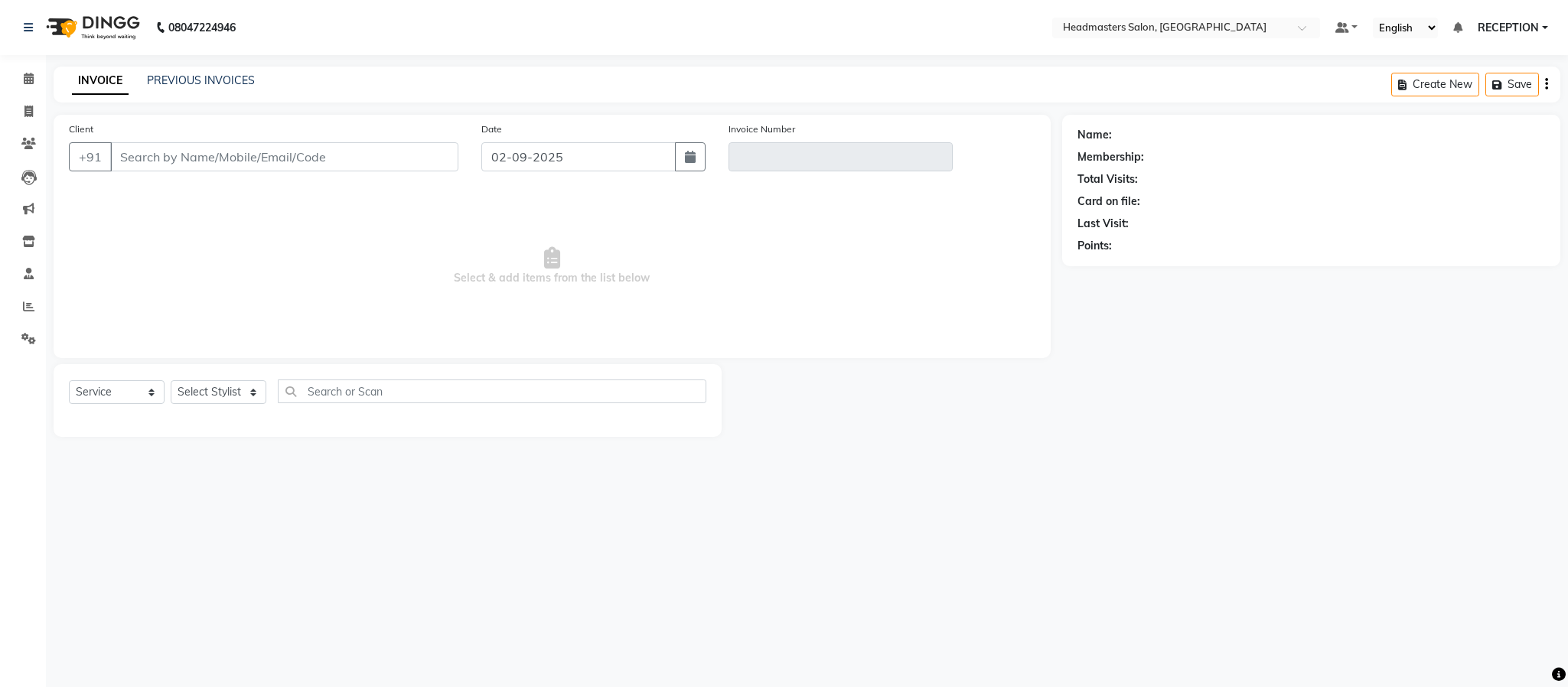
type input "9893199900"
type input "V/2025-26/1475"
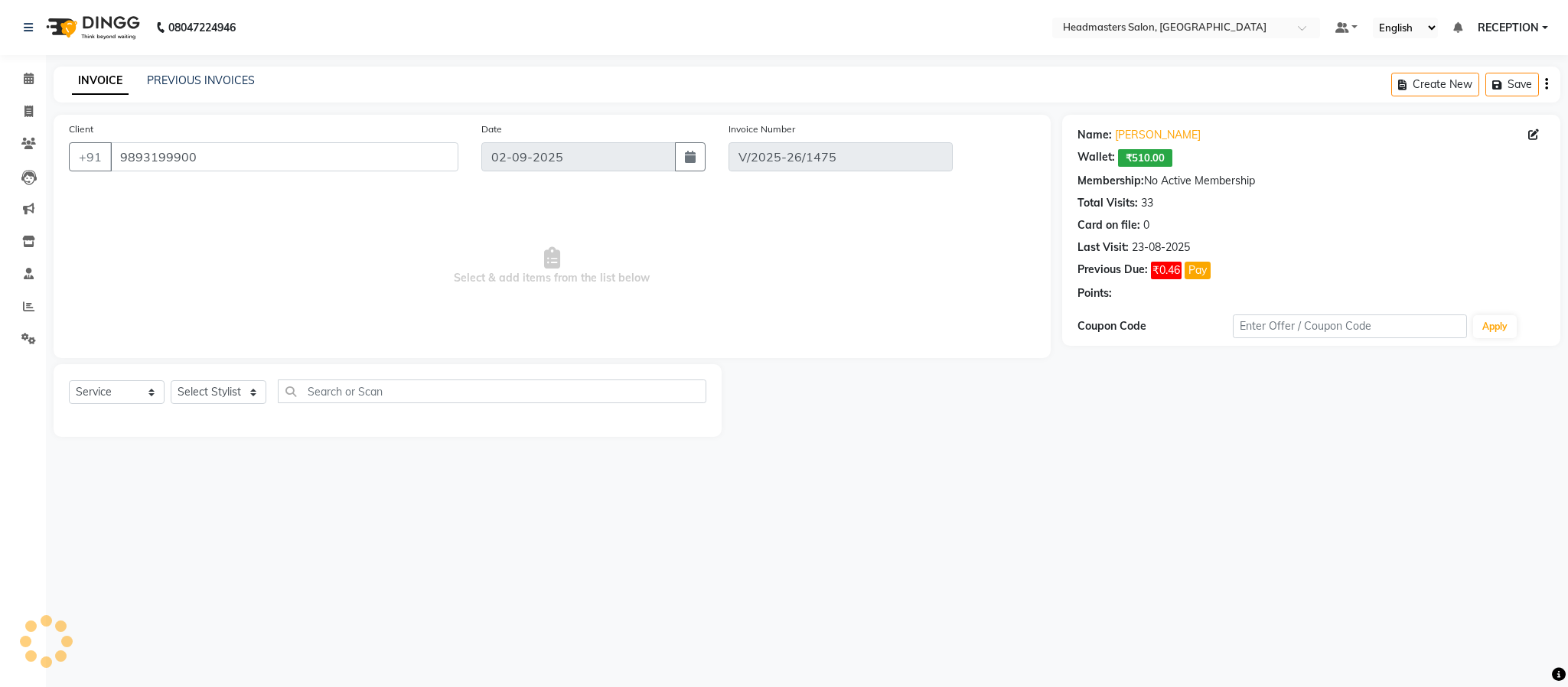
type input "23-08-2025"
select select "select"
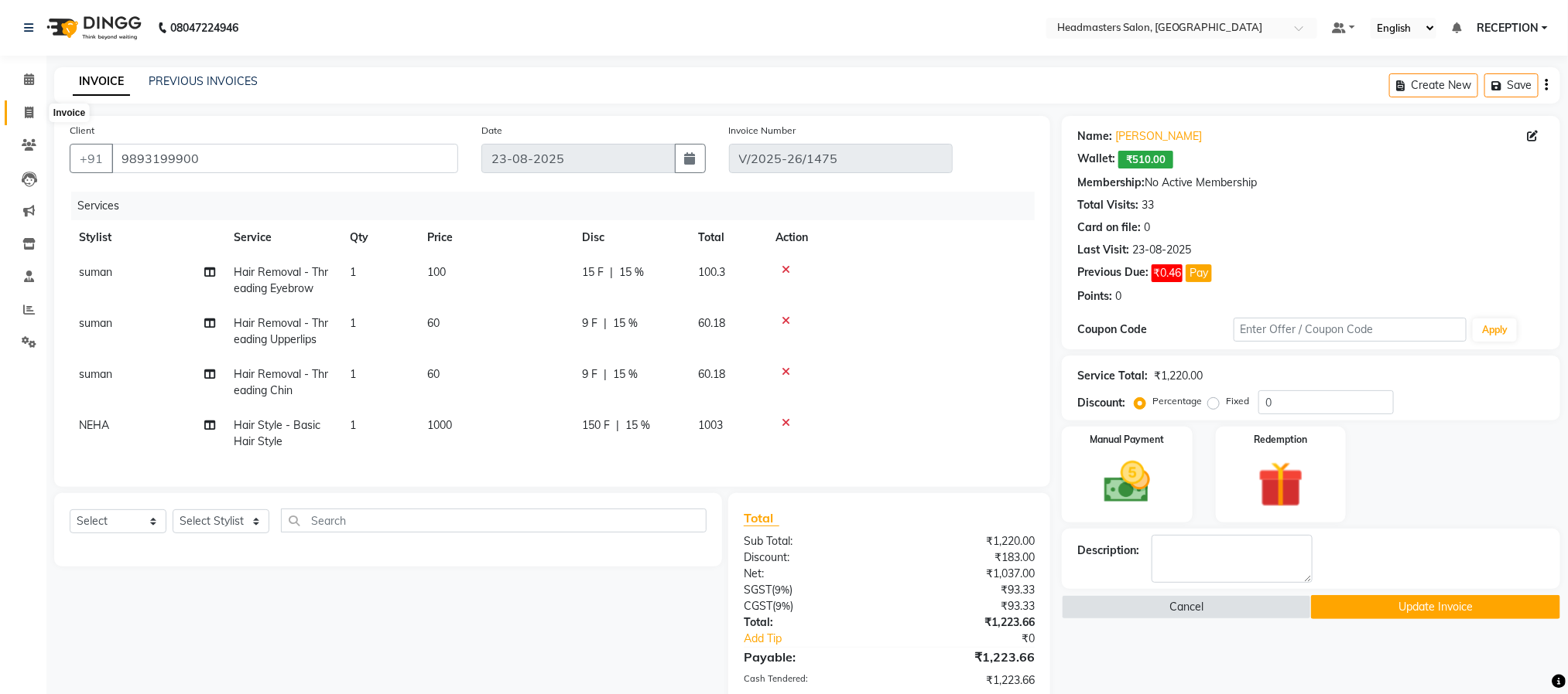
click at [28, 109] on icon at bounding box center [29, 112] width 8 height 12
select select "service"
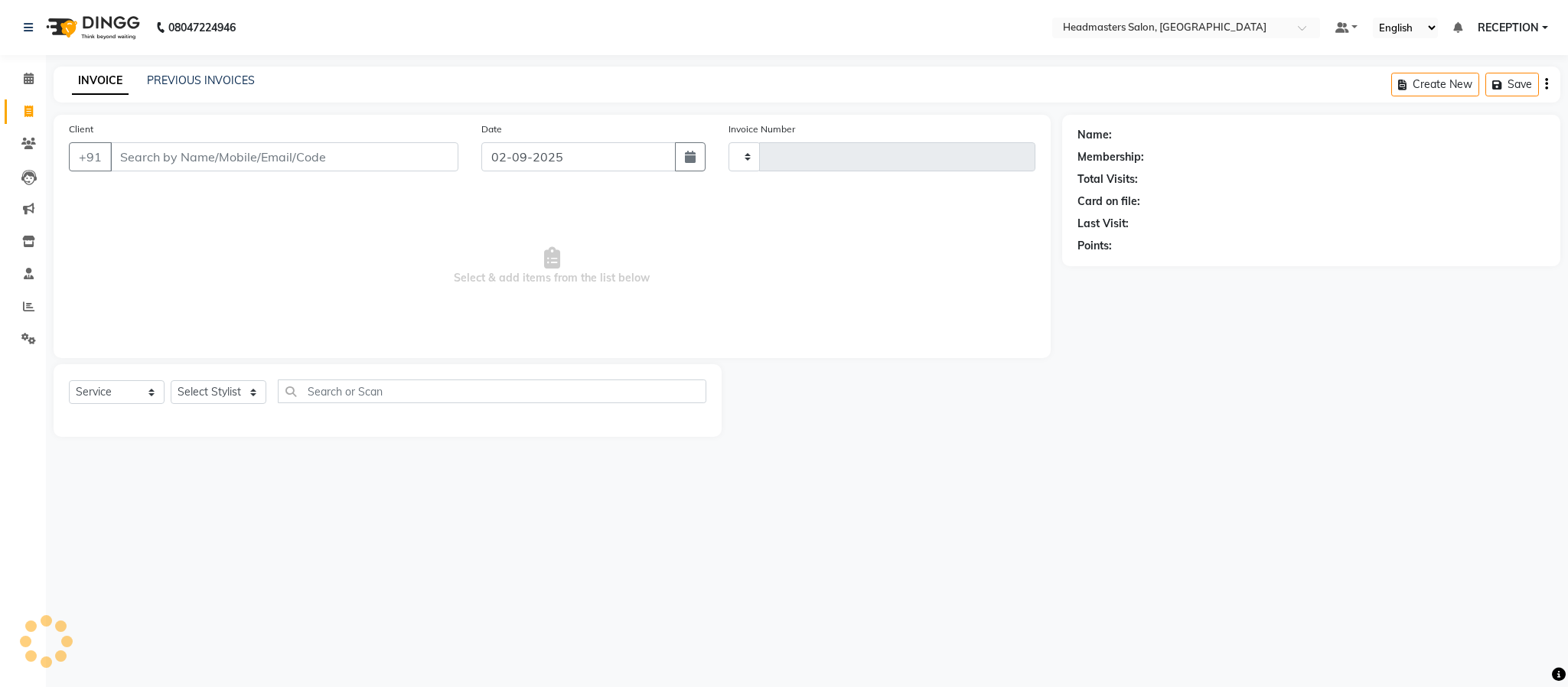
type input "1567"
select select "3454"
select select "service"
select select "3454"
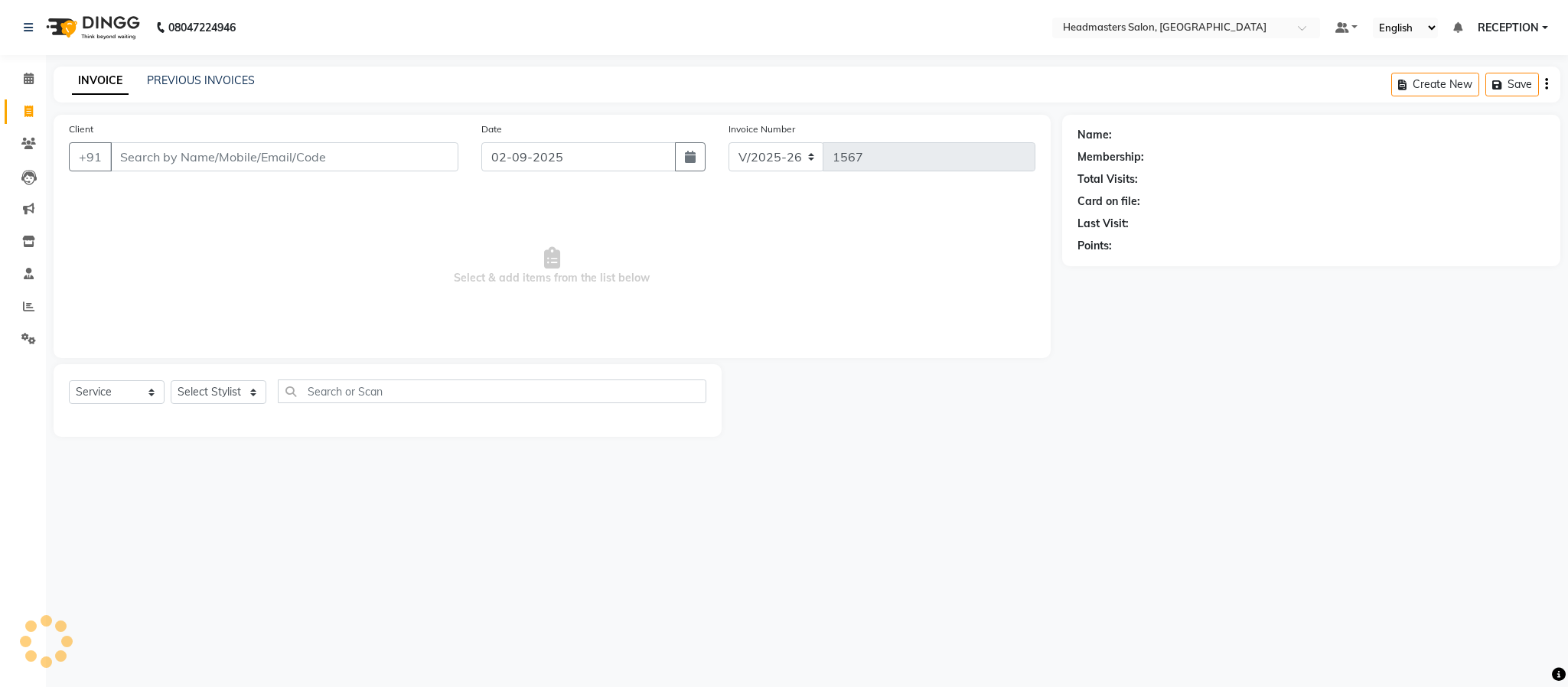
select select "service"
type input "N"
click at [26, 145] on icon at bounding box center [28, 143] width 14 height 12
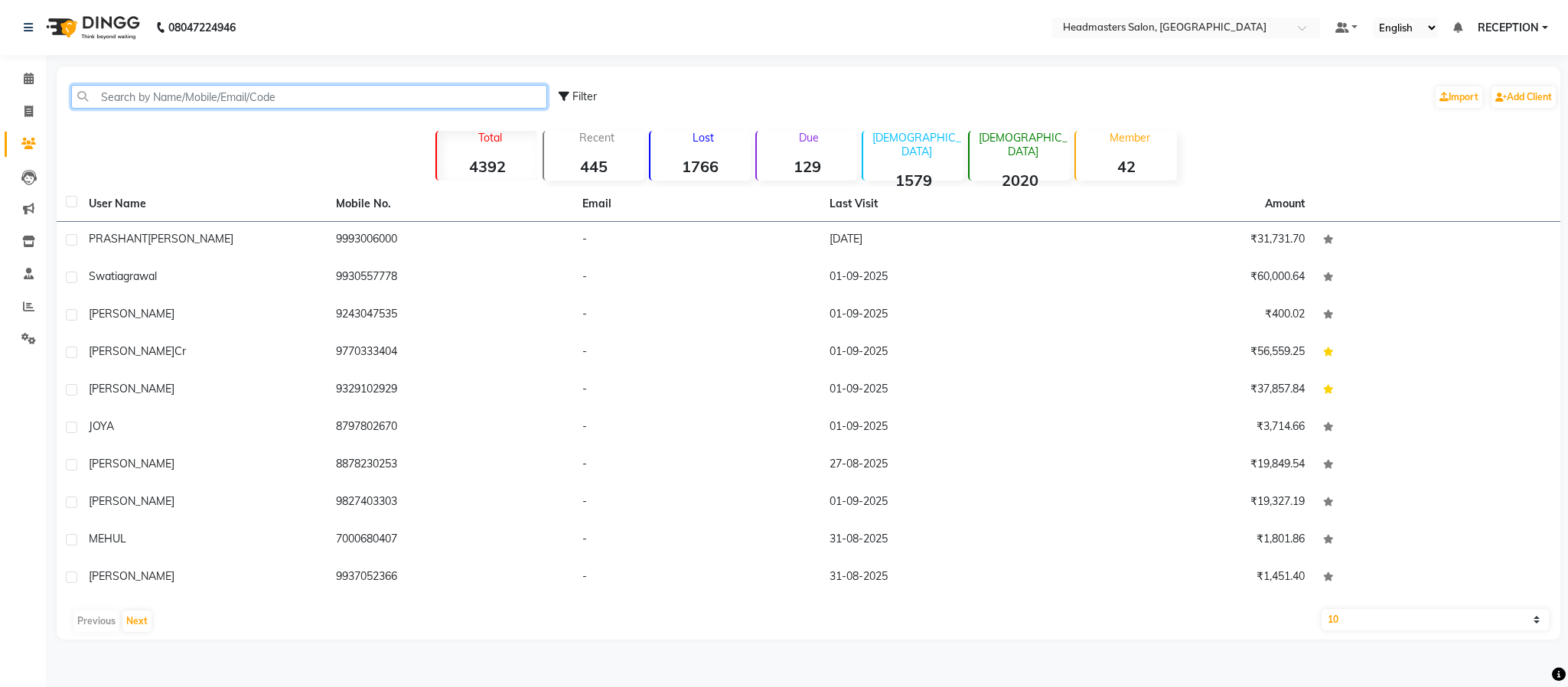
click at [174, 97] on input "text" at bounding box center [309, 96] width 476 height 24
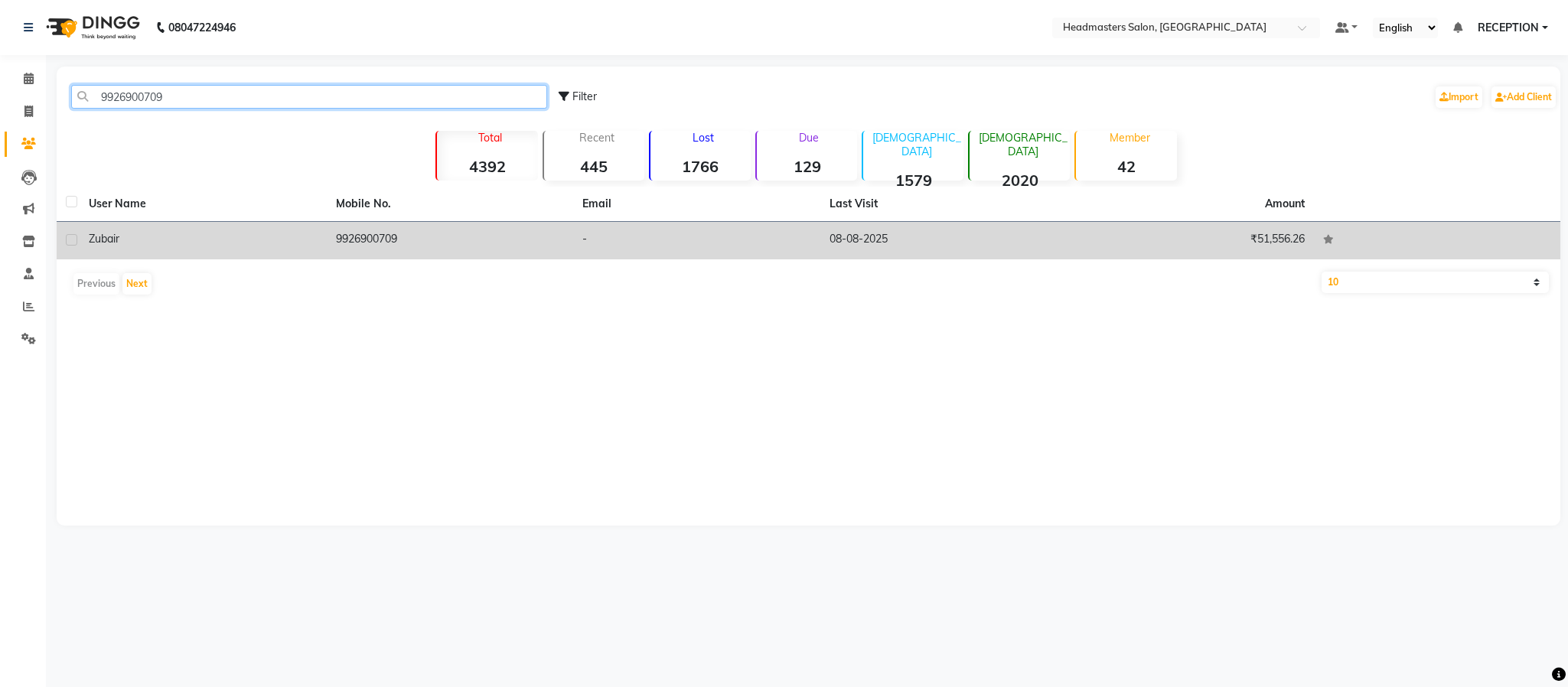
type input "9926900709"
click at [218, 227] on td "zubair" at bounding box center [203, 240] width 247 height 37
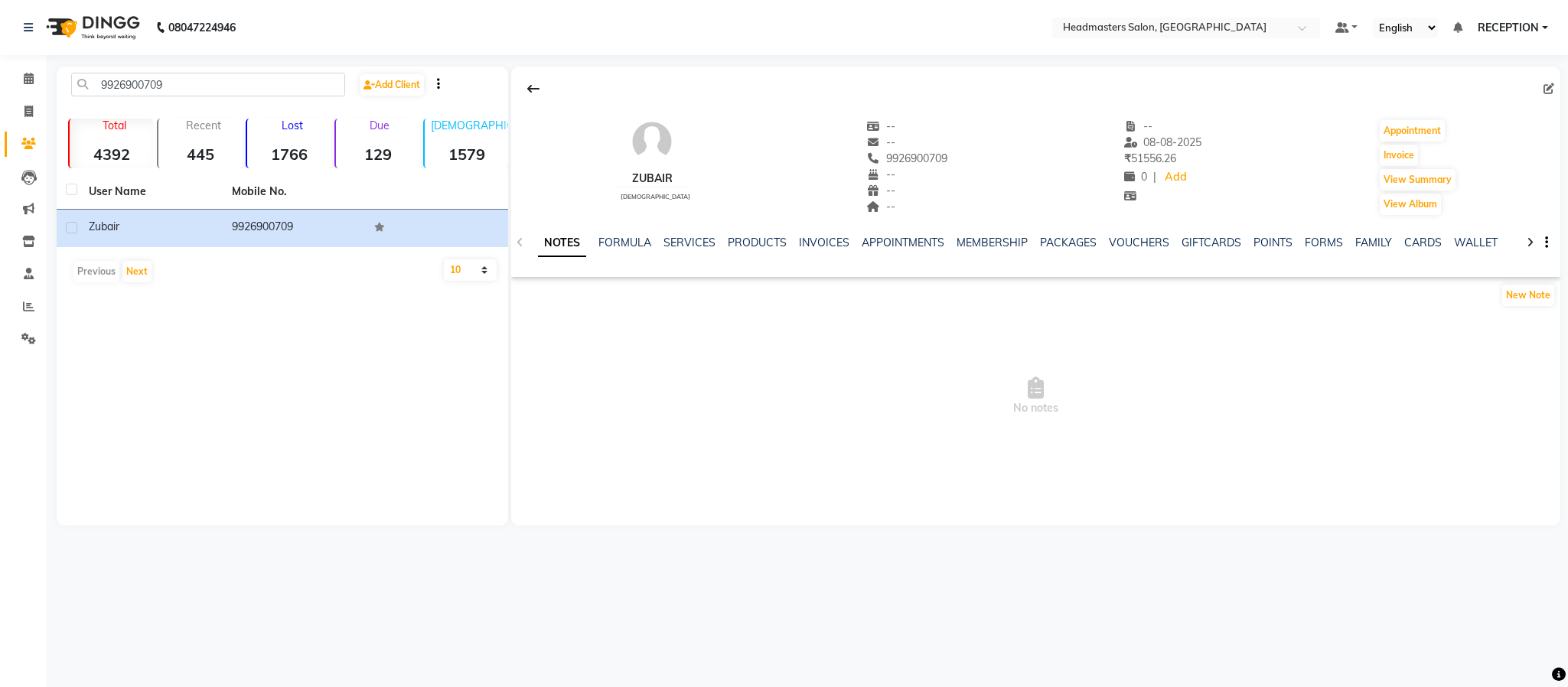
click at [620, 234] on div "NOTES FORMULA SERVICES PRODUCTS INVOICES APPOINTMENTS MEMBERSHIP PACKAGES VOUCH…" at bounding box center [1036, 242] width 1049 height 53
click at [625, 238] on link "FORMULA" at bounding box center [624, 242] width 52 height 13
click at [685, 238] on link "SERVICES" at bounding box center [688, 242] width 52 height 13
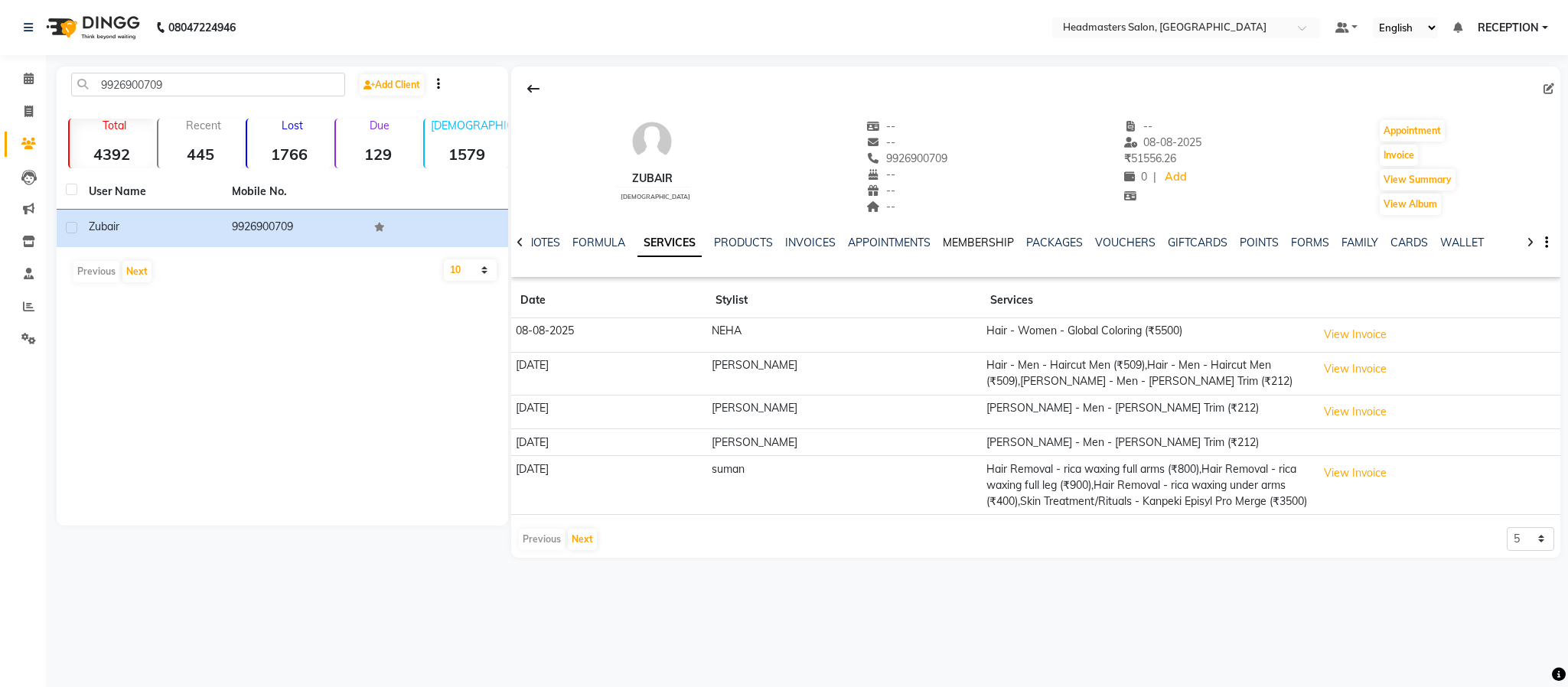
click at [973, 241] on link "MEMBERSHIP" at bounding box center [978, 242] width 71 height 13
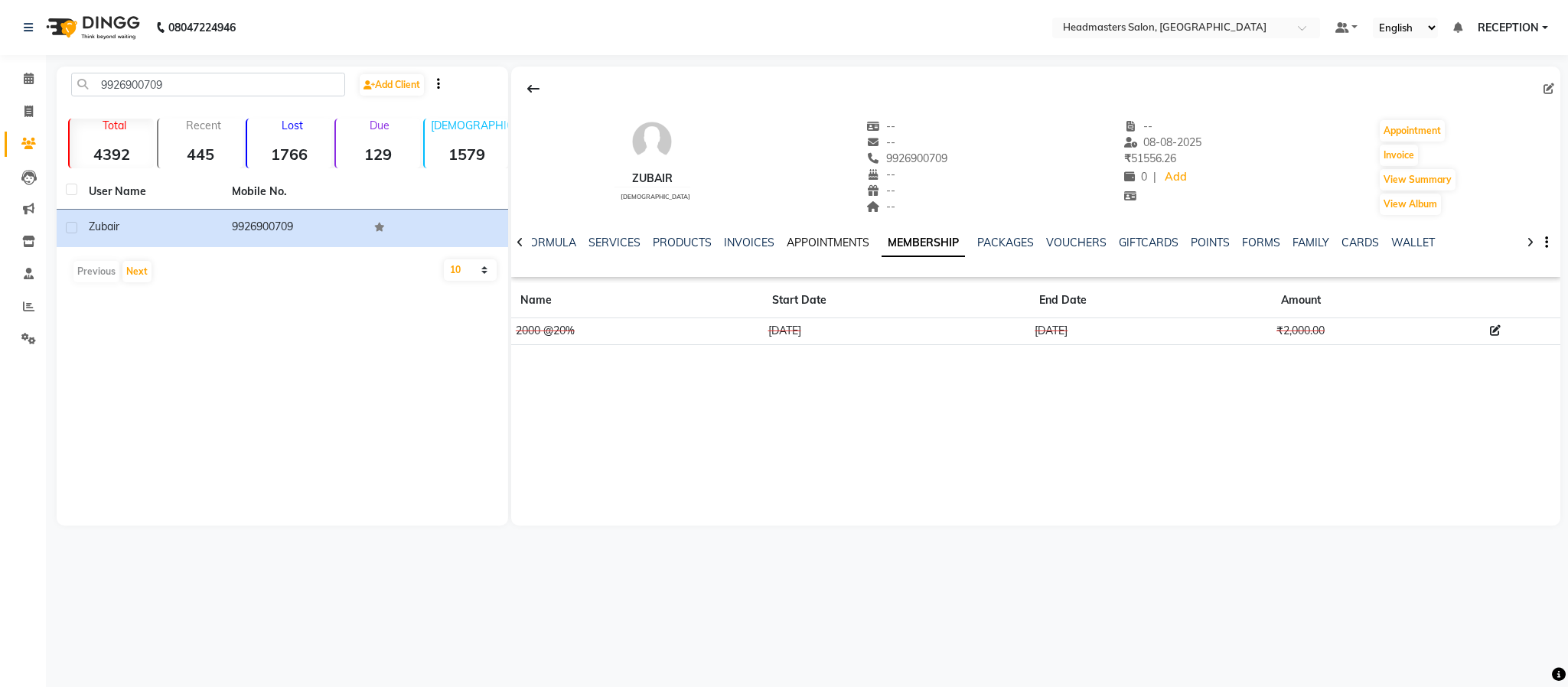
click at [834, 248] on link "APPOINTMENTS" at bounding box center [827, 242] width 83 height 13
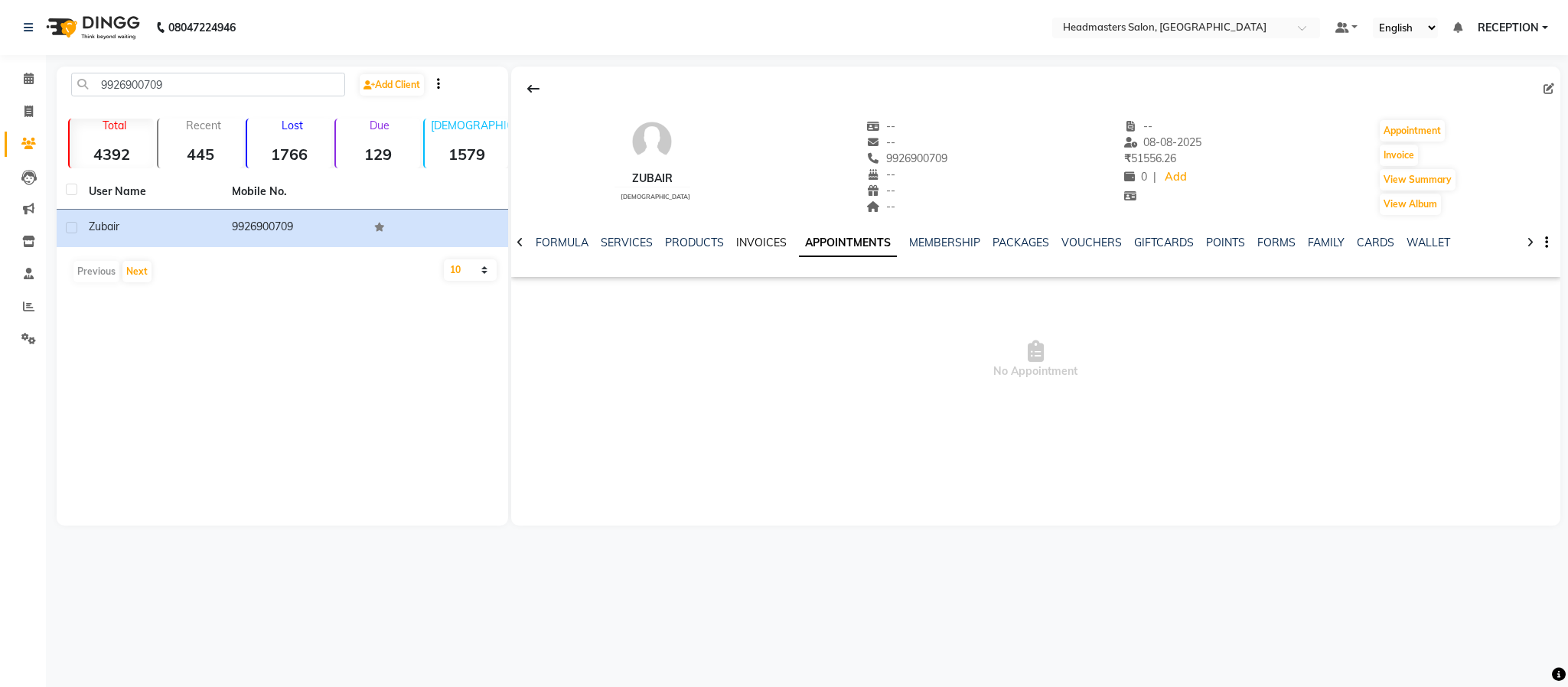
click at [749, 247] on link "INVOICES" at bounding box center [761, 242] width 51 height 13
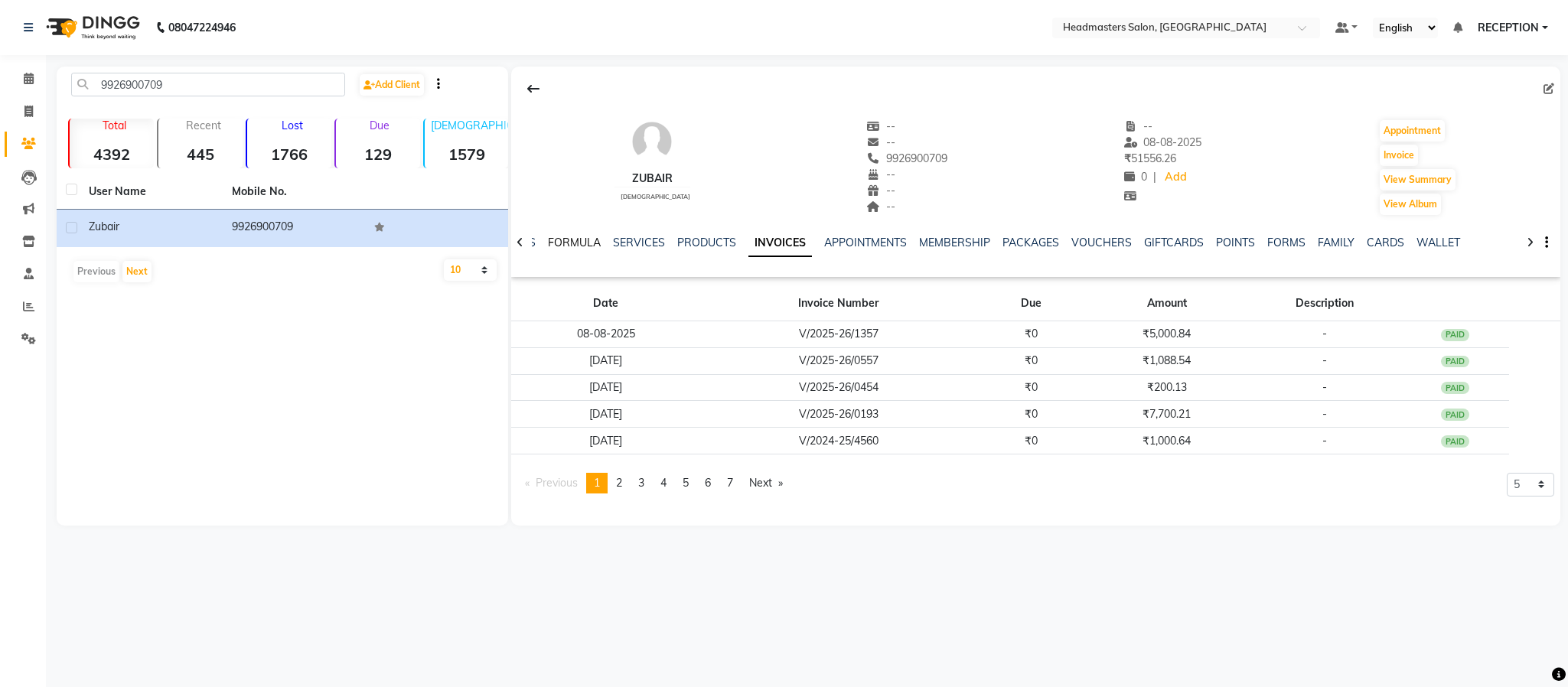
click at [567, 247] on link "FORMULA" at bounding box center [574, 242] width 52 height 13
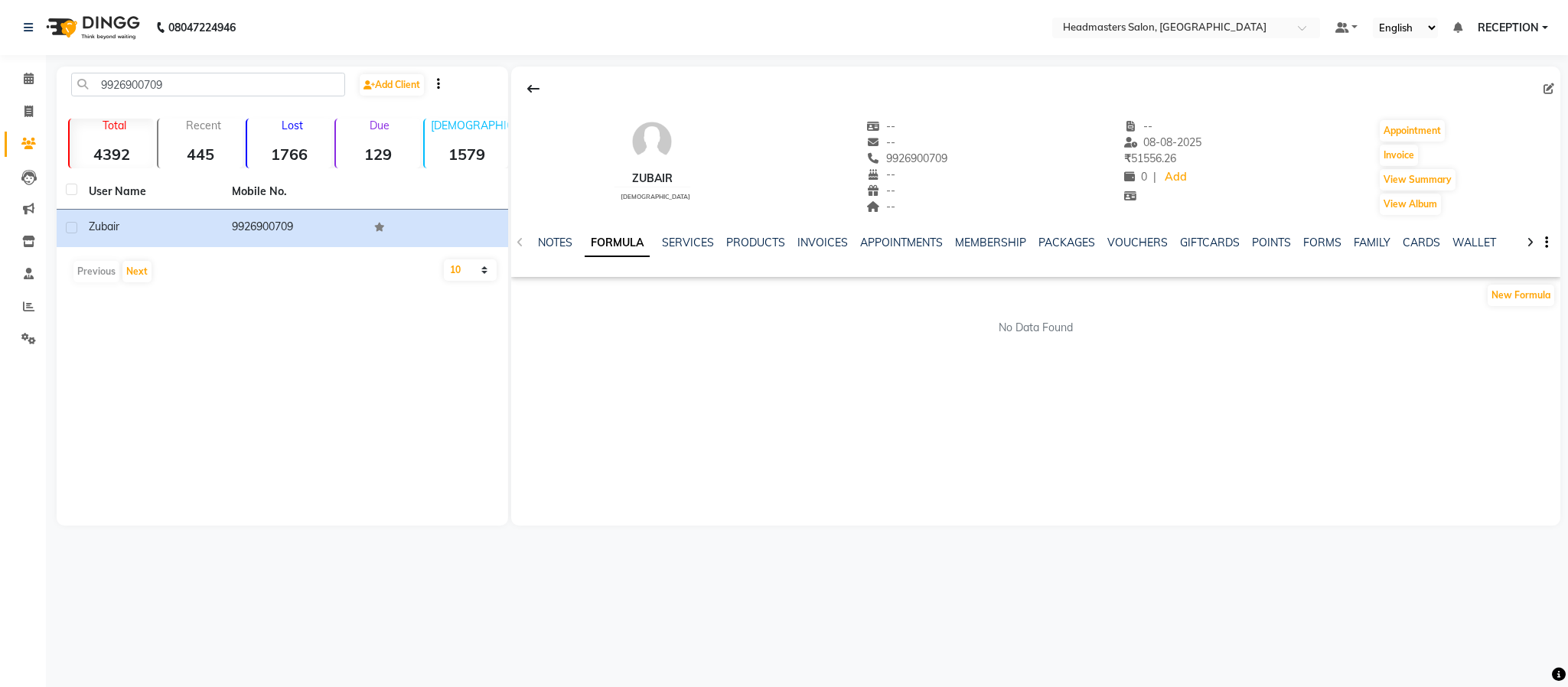
click at [546, 250] on div "NOTES" at bounding box center [555, 243] width 35 height 16
click at [512, 242] on div "NOTES FORMULA SERVICES PRODUCTS INVOICES APPOINTMENTS MEMBERSHIP PACKAGES VOUCH…" at bounding box center [1036, 242] width 1049 height 53
